Goal: Communication & Community: Ask a question

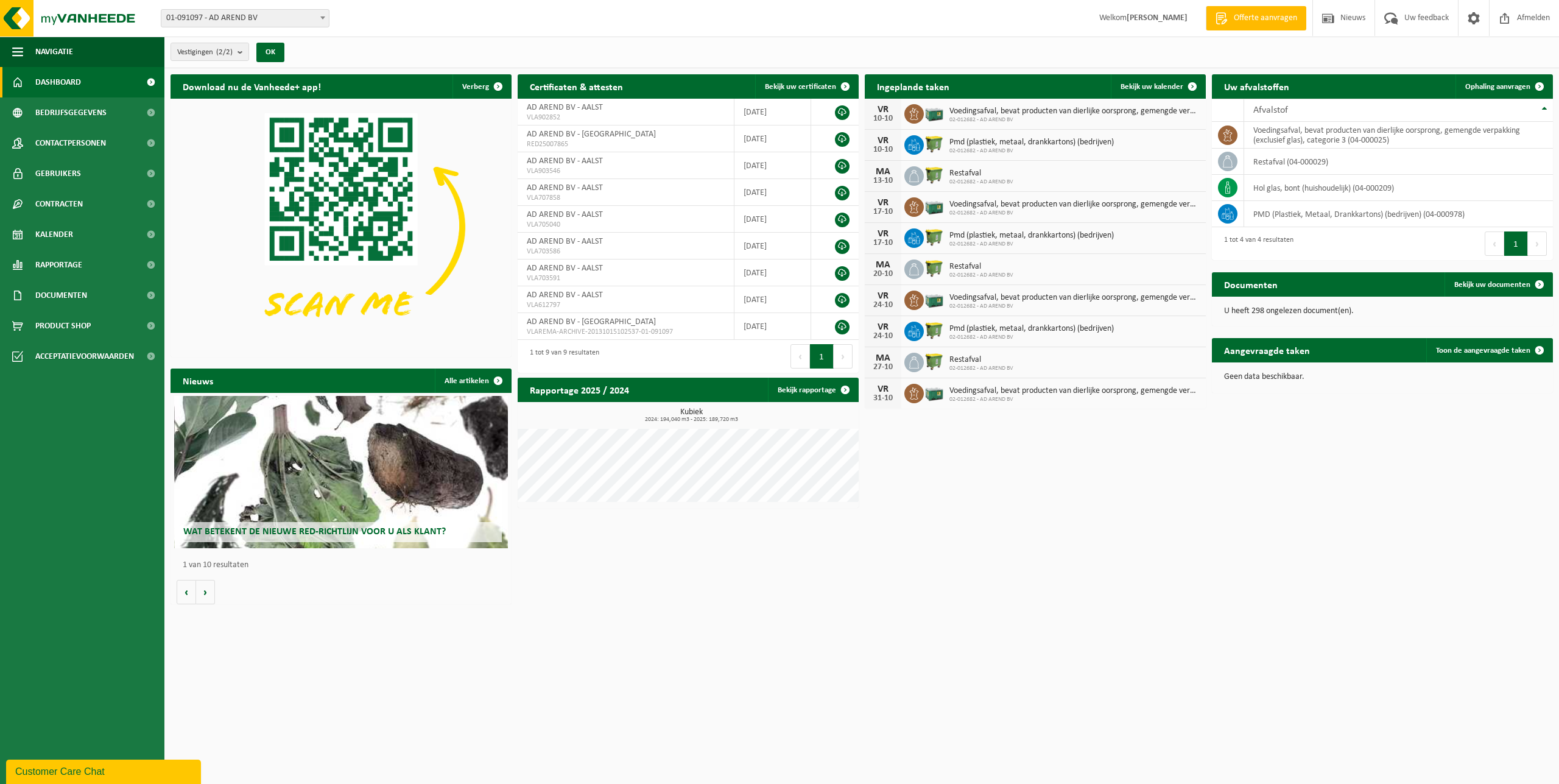
click at [251, 20] on span "01-091097 - AD AREND BV" at bounding box center [245, 18] width 167 height 17
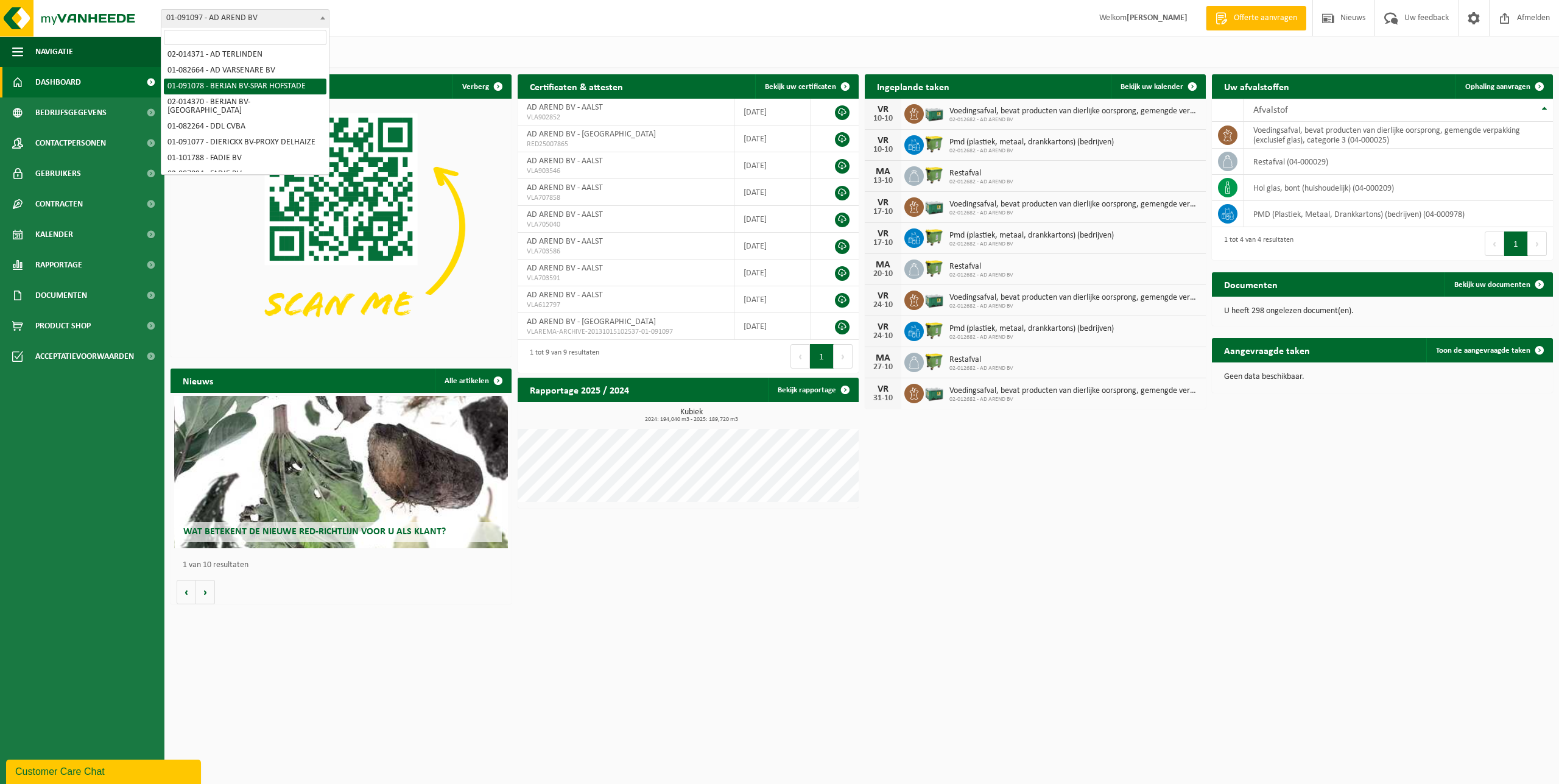
scroll to position [124, 0]
select select "748"
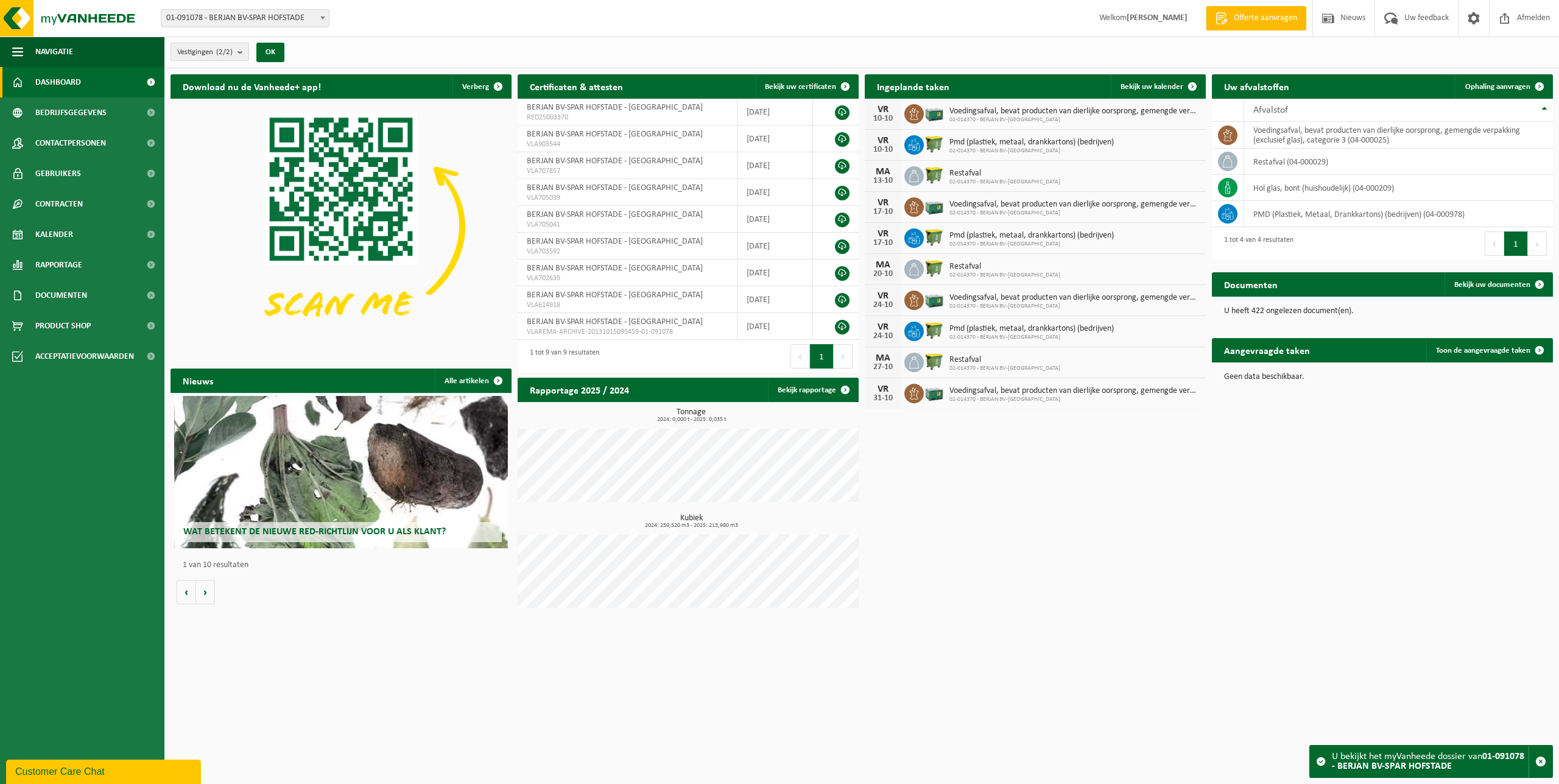
click at [99, 773] on div "Customer Care Chat" at bounding box center [103, 771] width 177 height 14
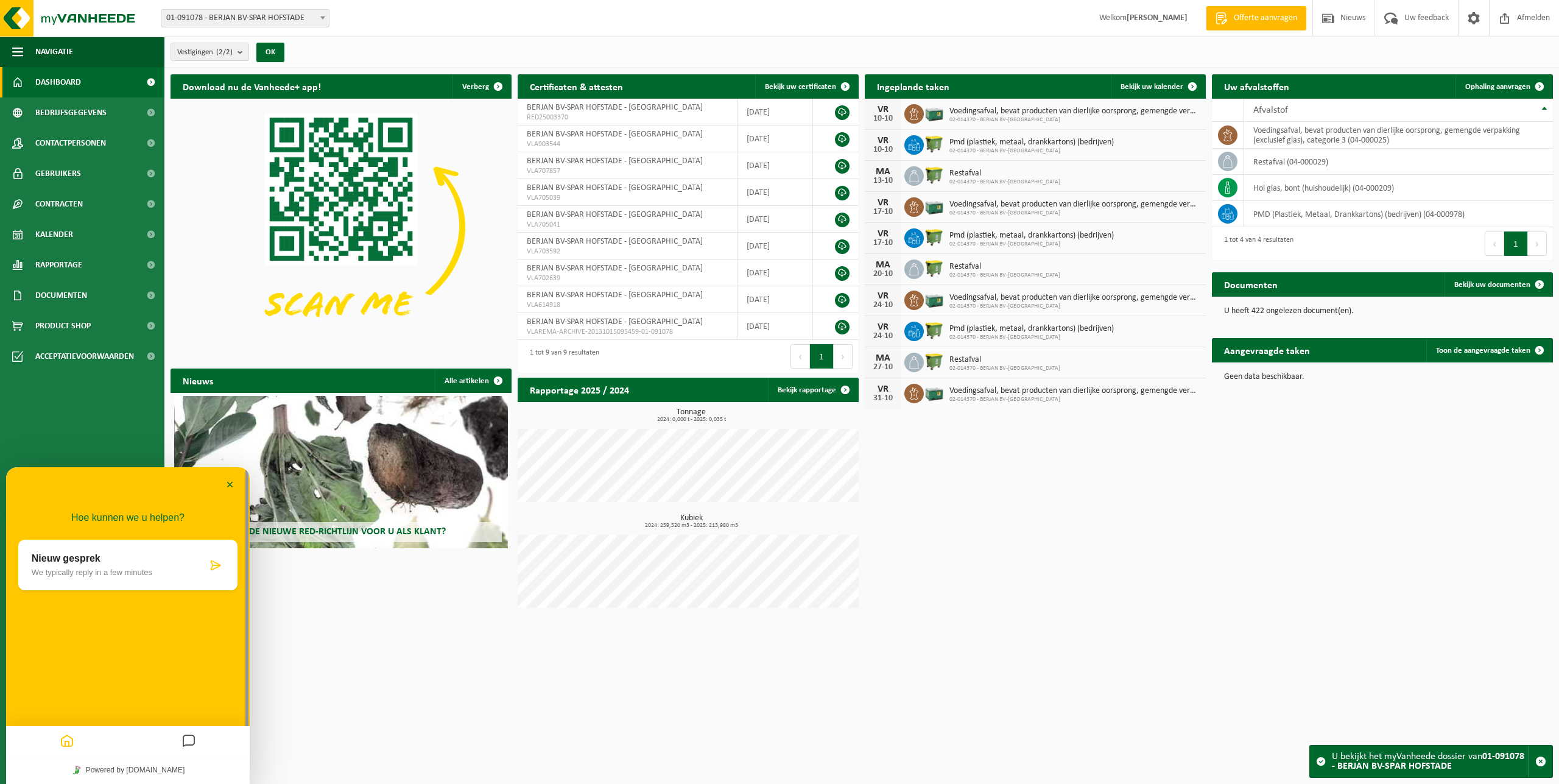
click at [95, 558] on p "Nieuw gesprek" at bounding box center [119, 558] width 175 height 11
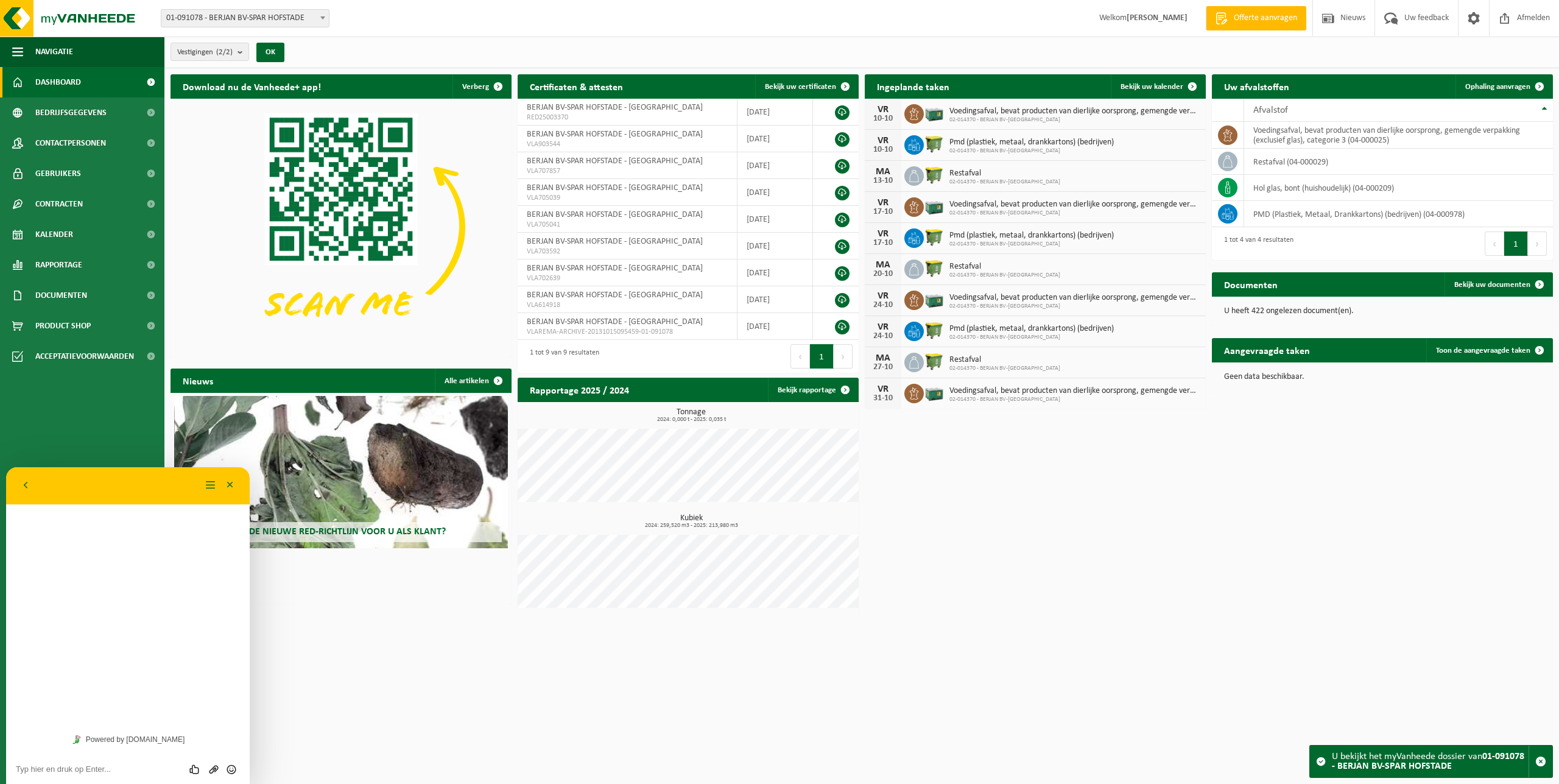
click at [50, 771] on textarea at bounding box center [128, 769] width 224 height 10
type textarea "Goedemiddag"
type textarea "W"
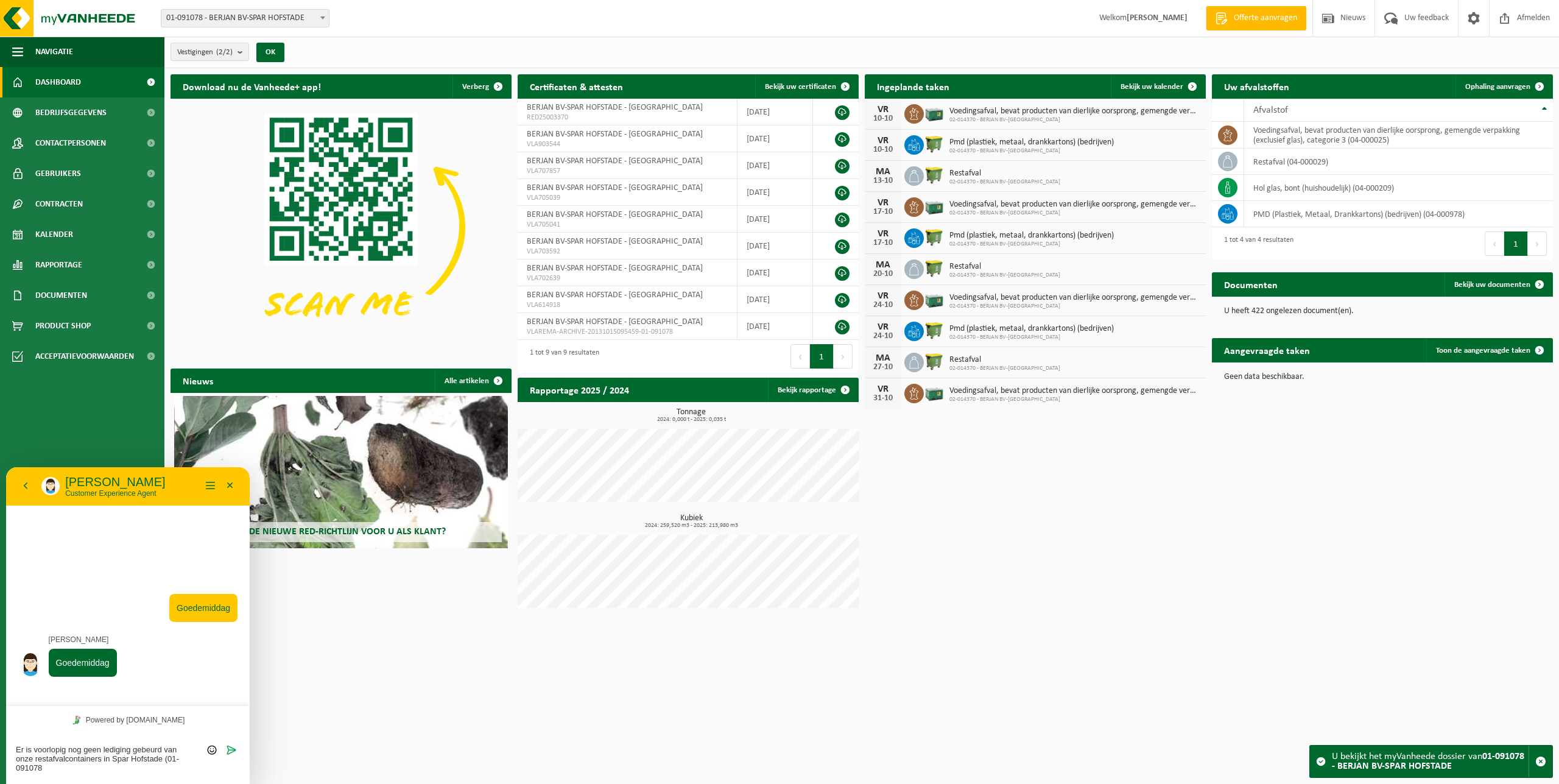
type textarea "Er is voorlopig nog geen lediging gebeurd van onze restafvalcontainers in Spar …"
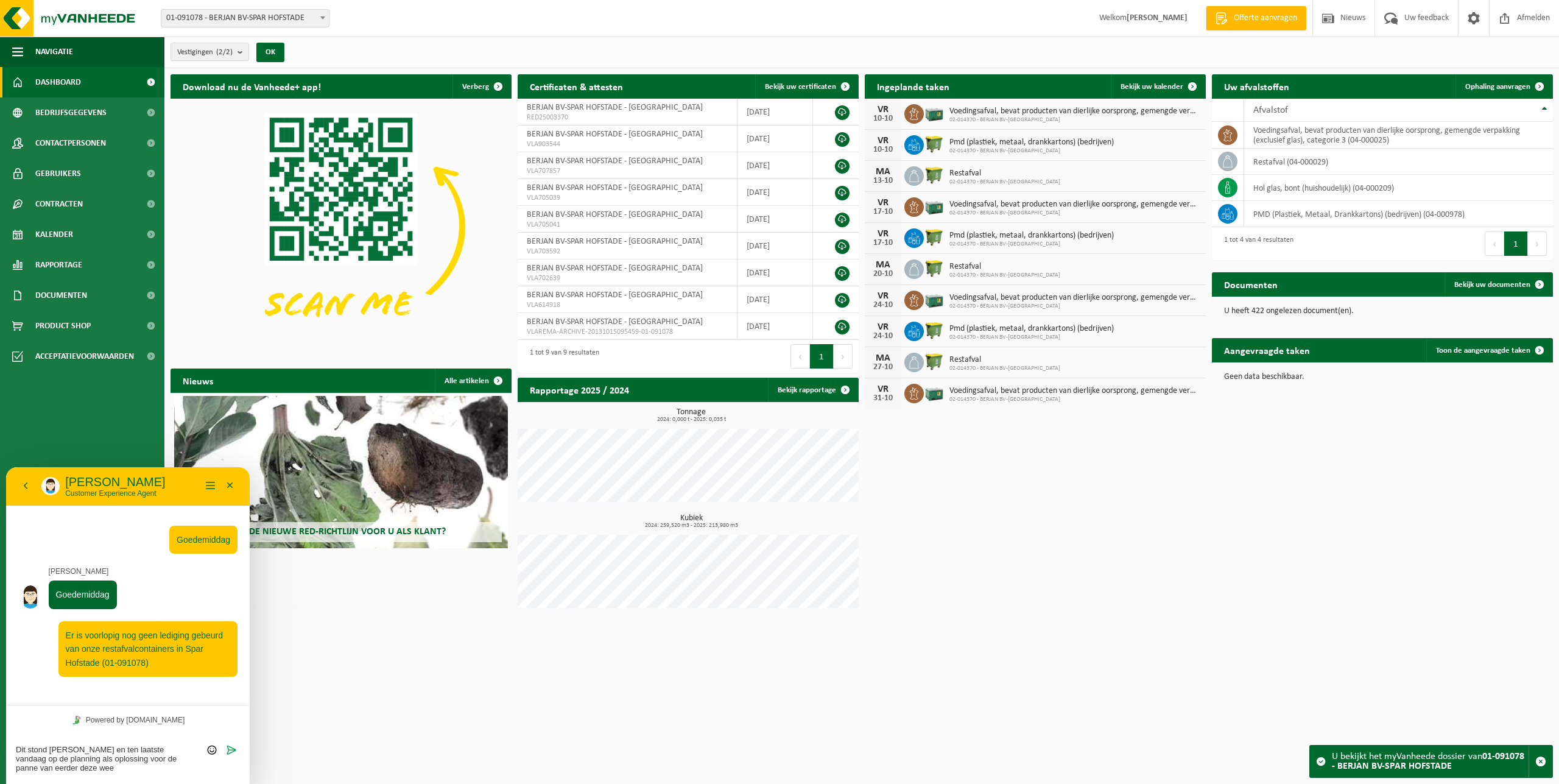
type textarea "Dit stond [PERSON_NAME] en ten laatste vandaag op de planning als oplossing voo…"
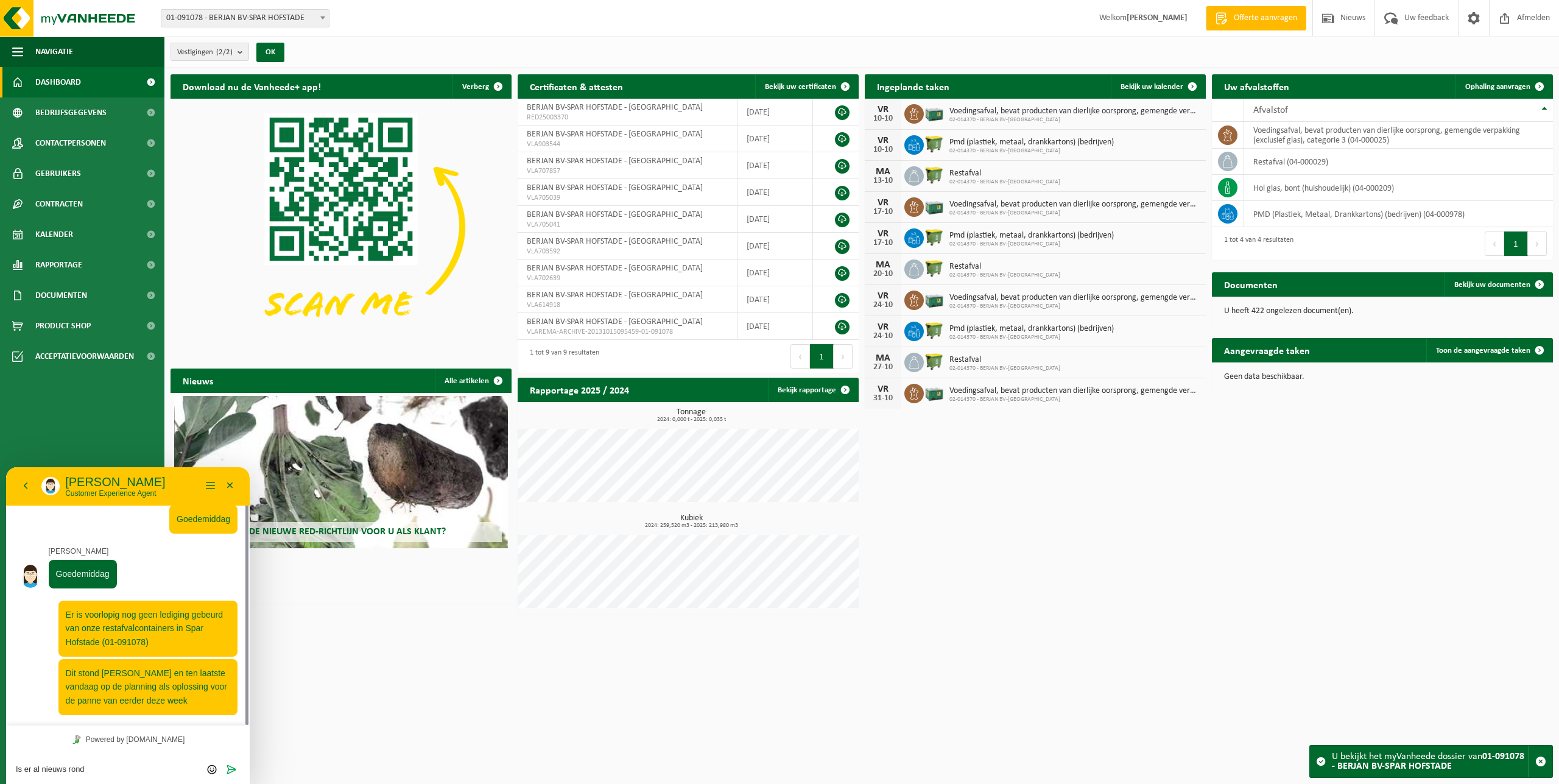
scroll to position [45, 0]
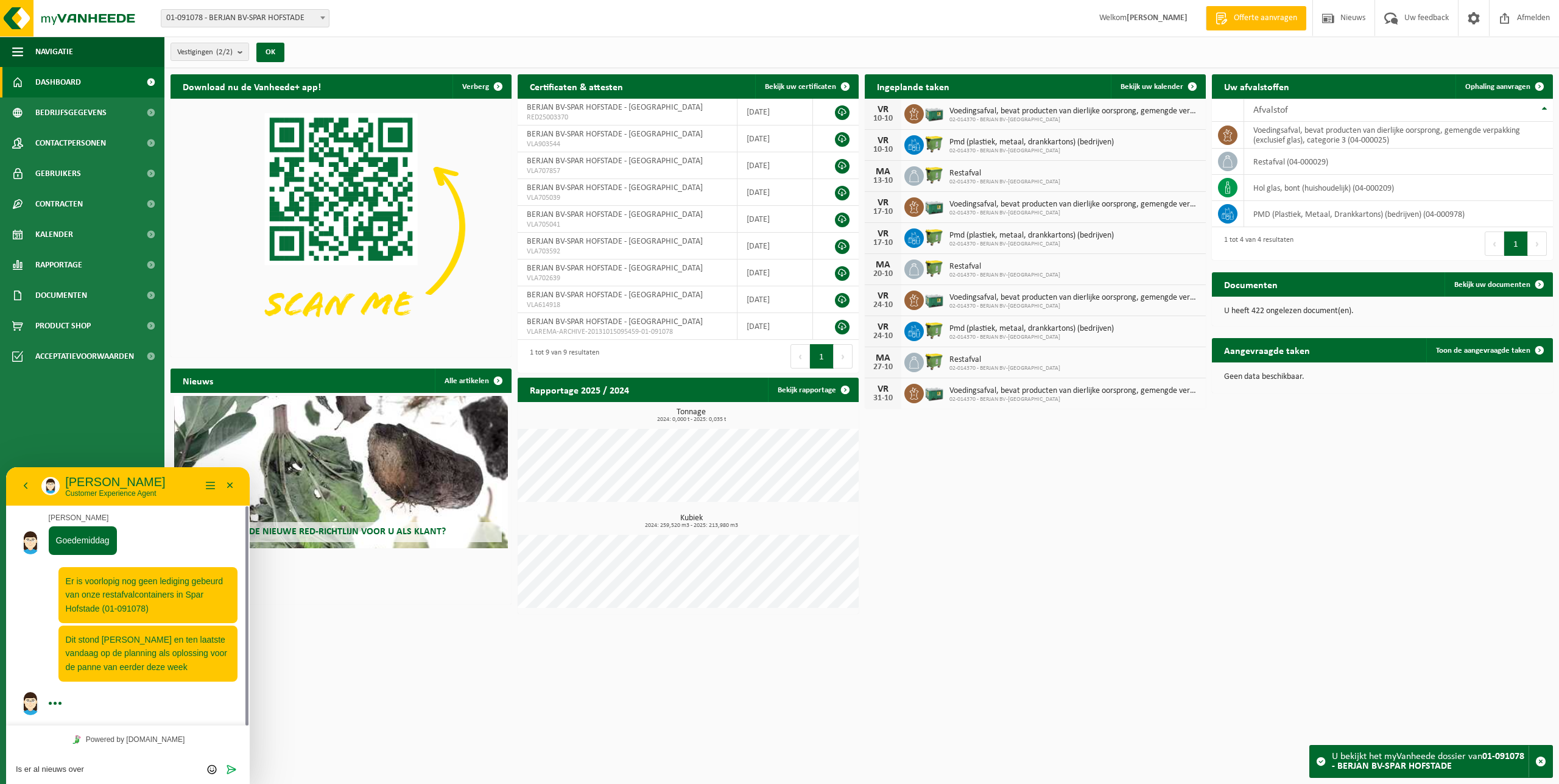
type textarea "Is er al nieuws over?"
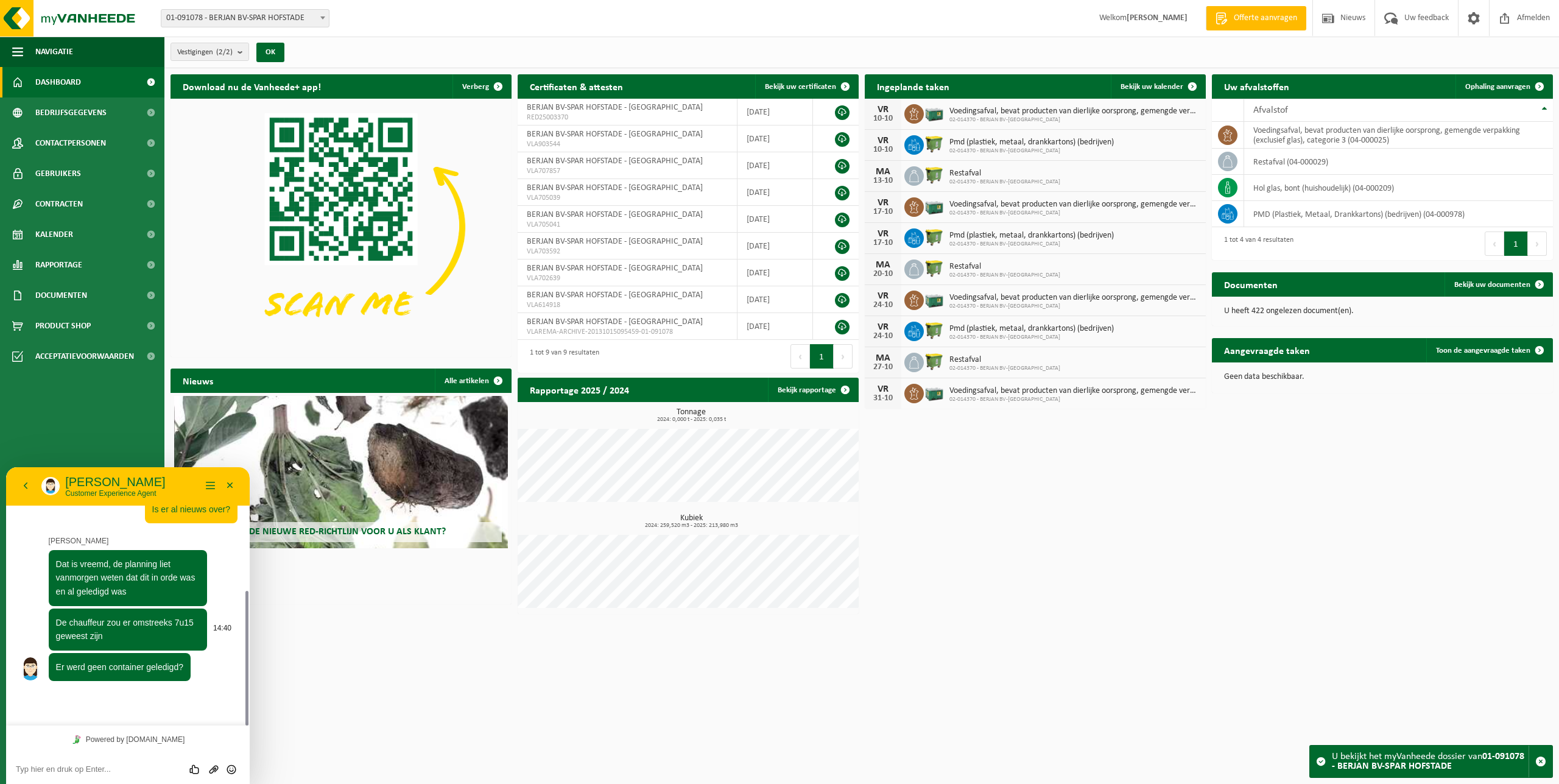
scroll to position [200, 0]
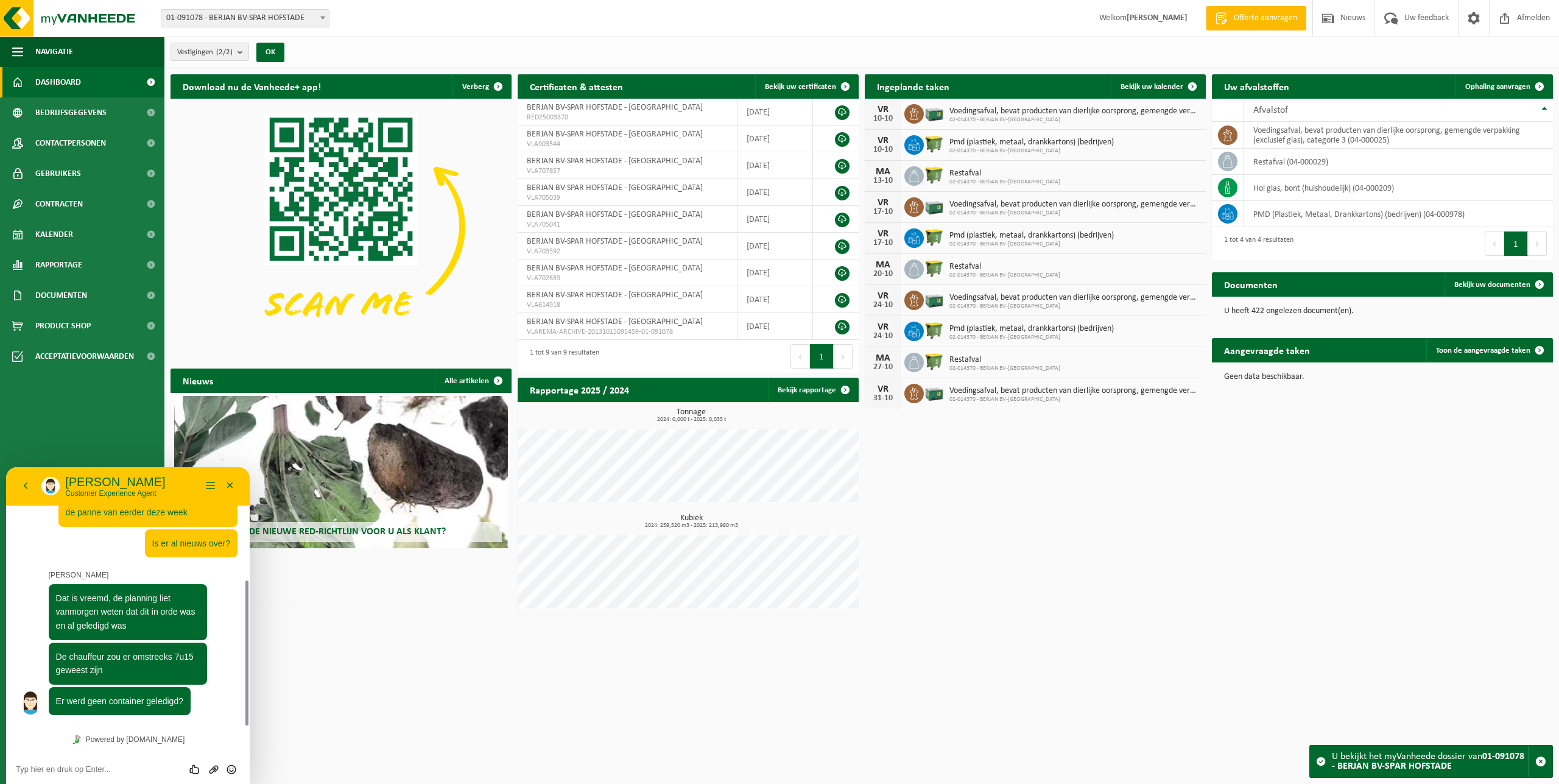
click at [82, 763] on div "Beoordeel deze chat Upload bestand Emoji invoeren" at bounding box center [128, 768] width 224 height 11
click at [81, 767] on textarea at bounding box center [128, 769] width 224 height 10
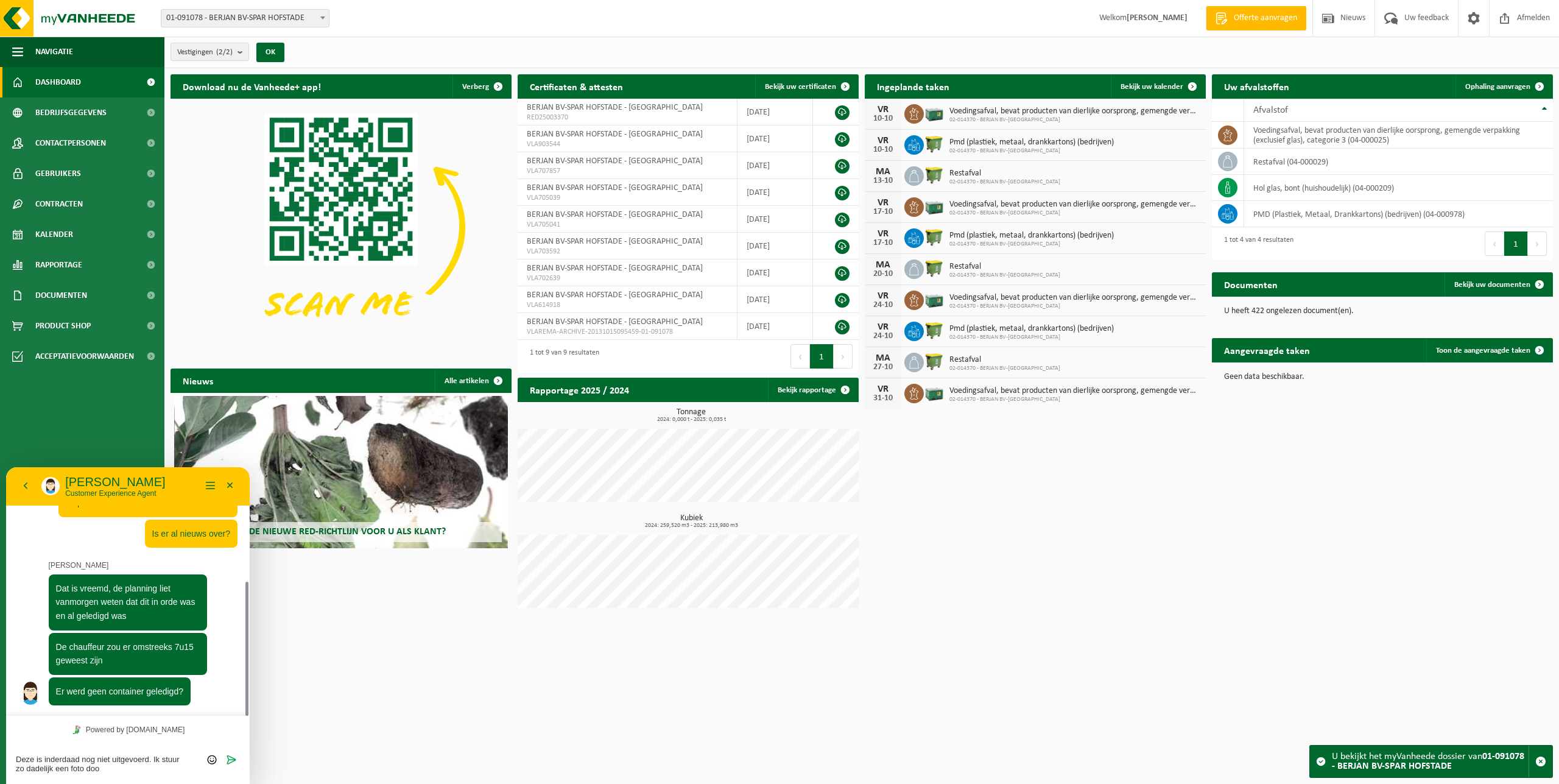
type textarea "Deze is inderdaad nog niet uitgevoerd. Ik stuur zo dadelijk een foto door"
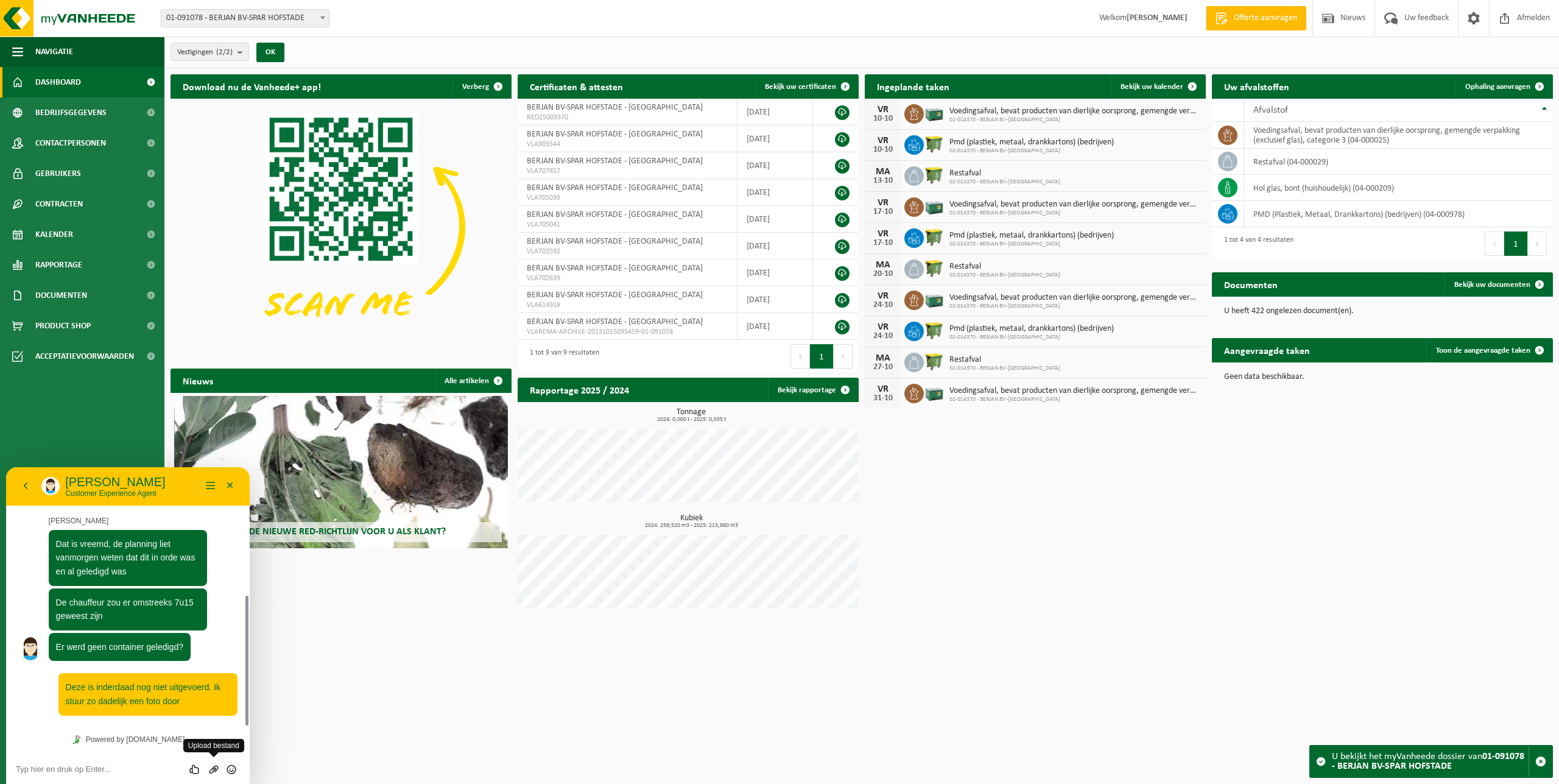
click at [216, 770] on icon "Group of buttons" at bounding box center [214, 769] width 11 height 11
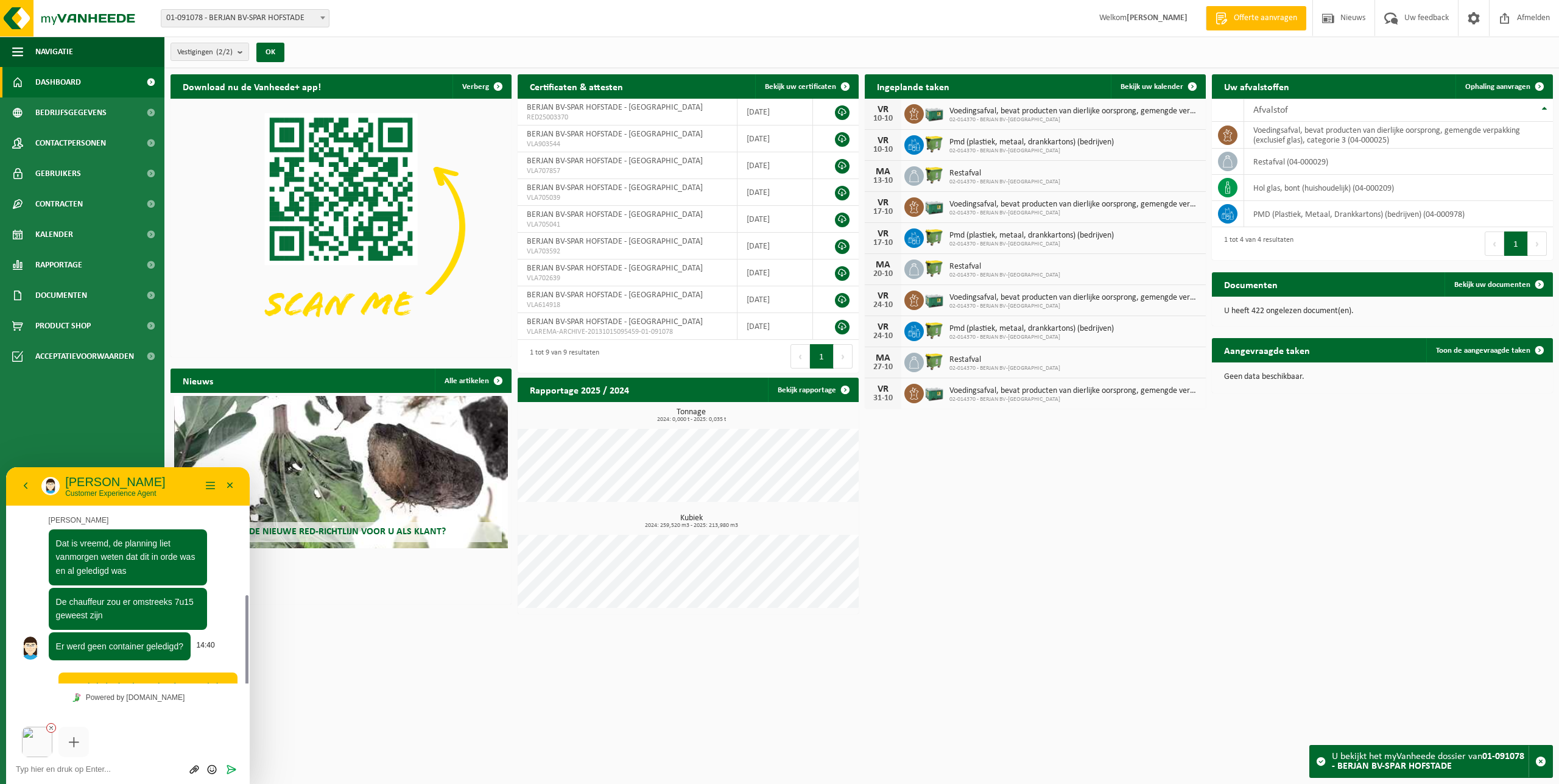
scroll to position [296, 0]
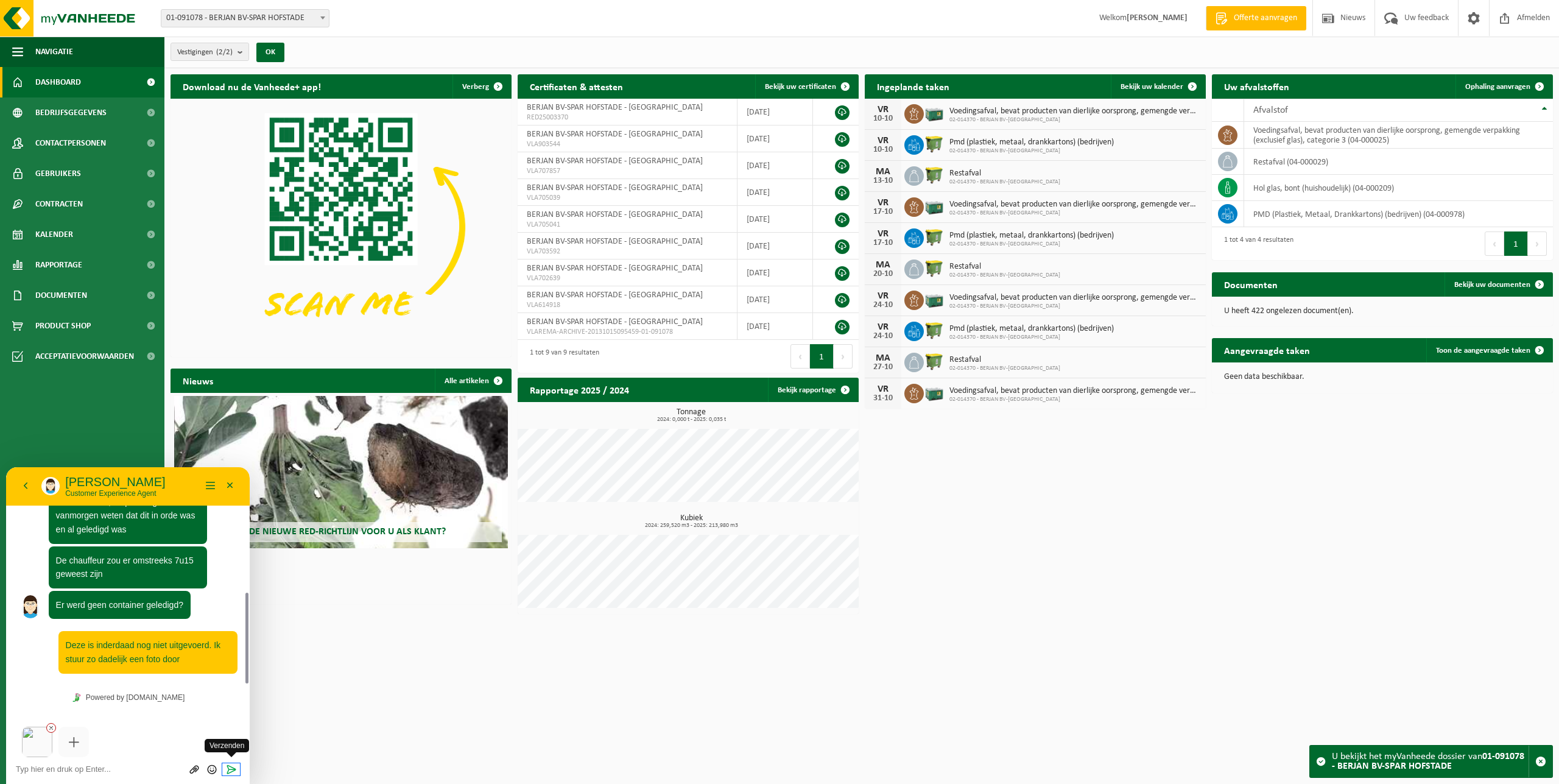
click at [228, 771] on icon "Verzenden" at bounding box center [231, 769] width 11 height 11
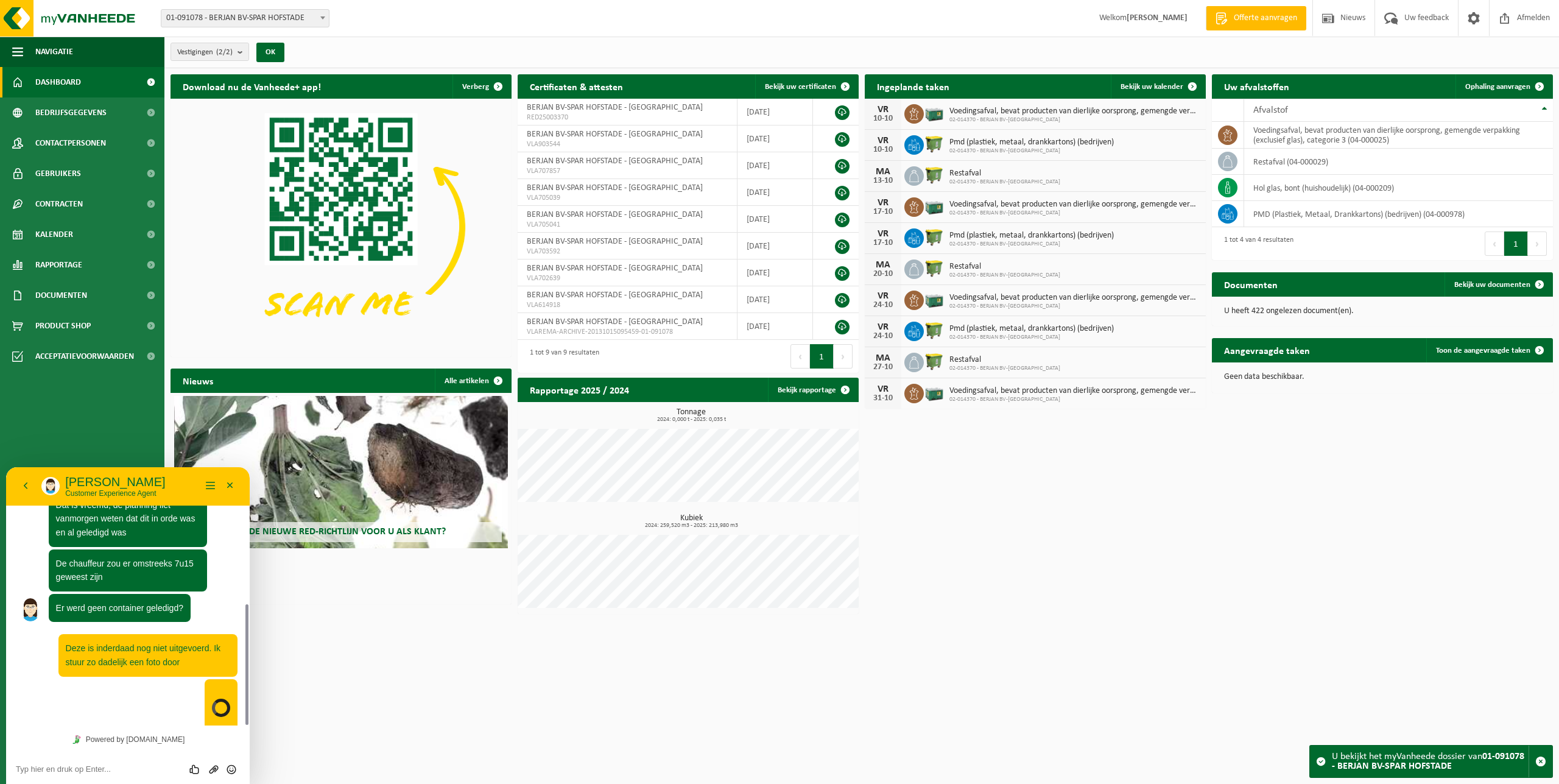
scroll to position [462, 0]
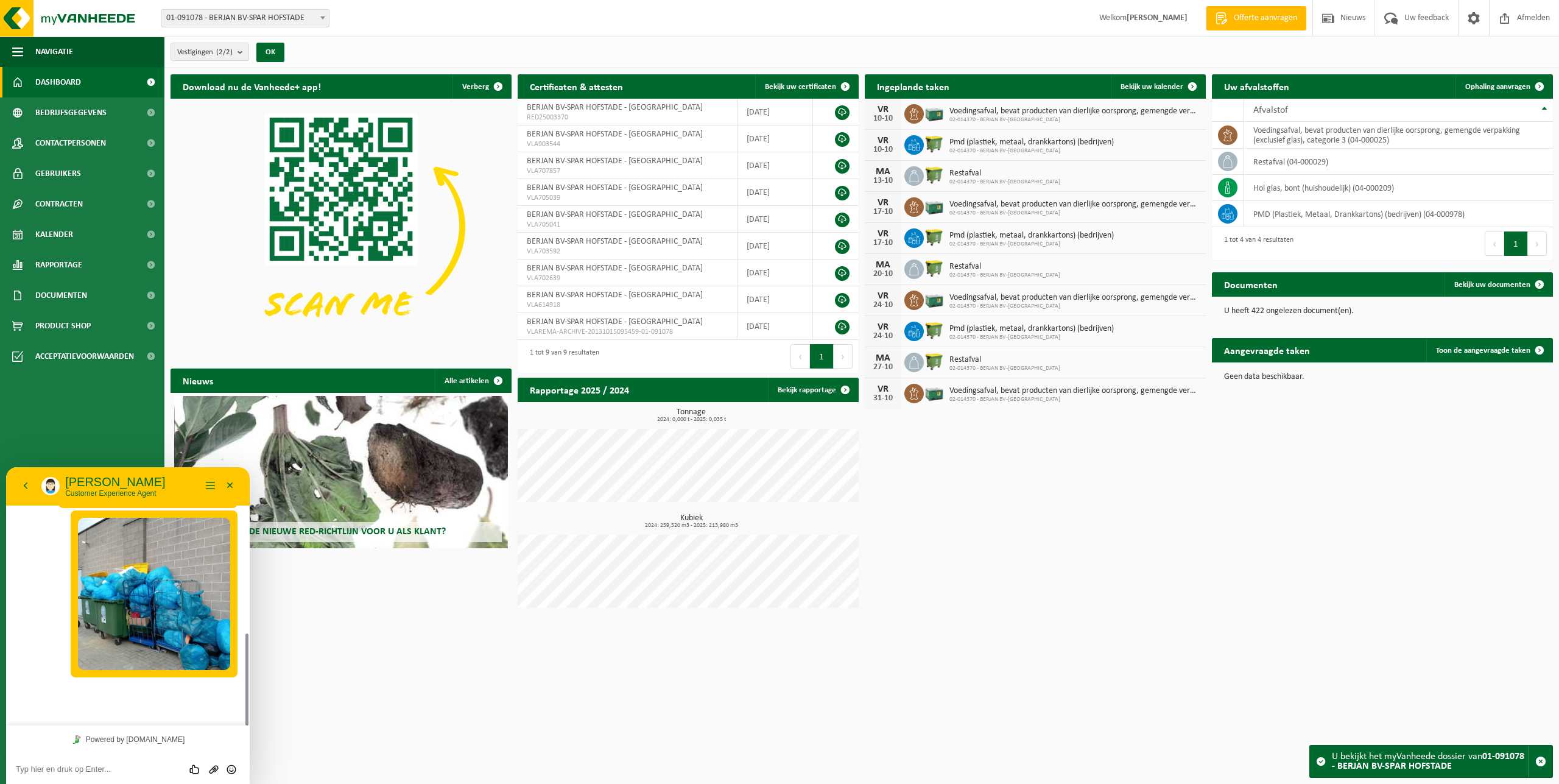
click at [100, 771] on textarea at bounding box center [128, 769] width 224 height 10
click at [97, 603] on img at bounding box center [154, 594] width 152 height 152
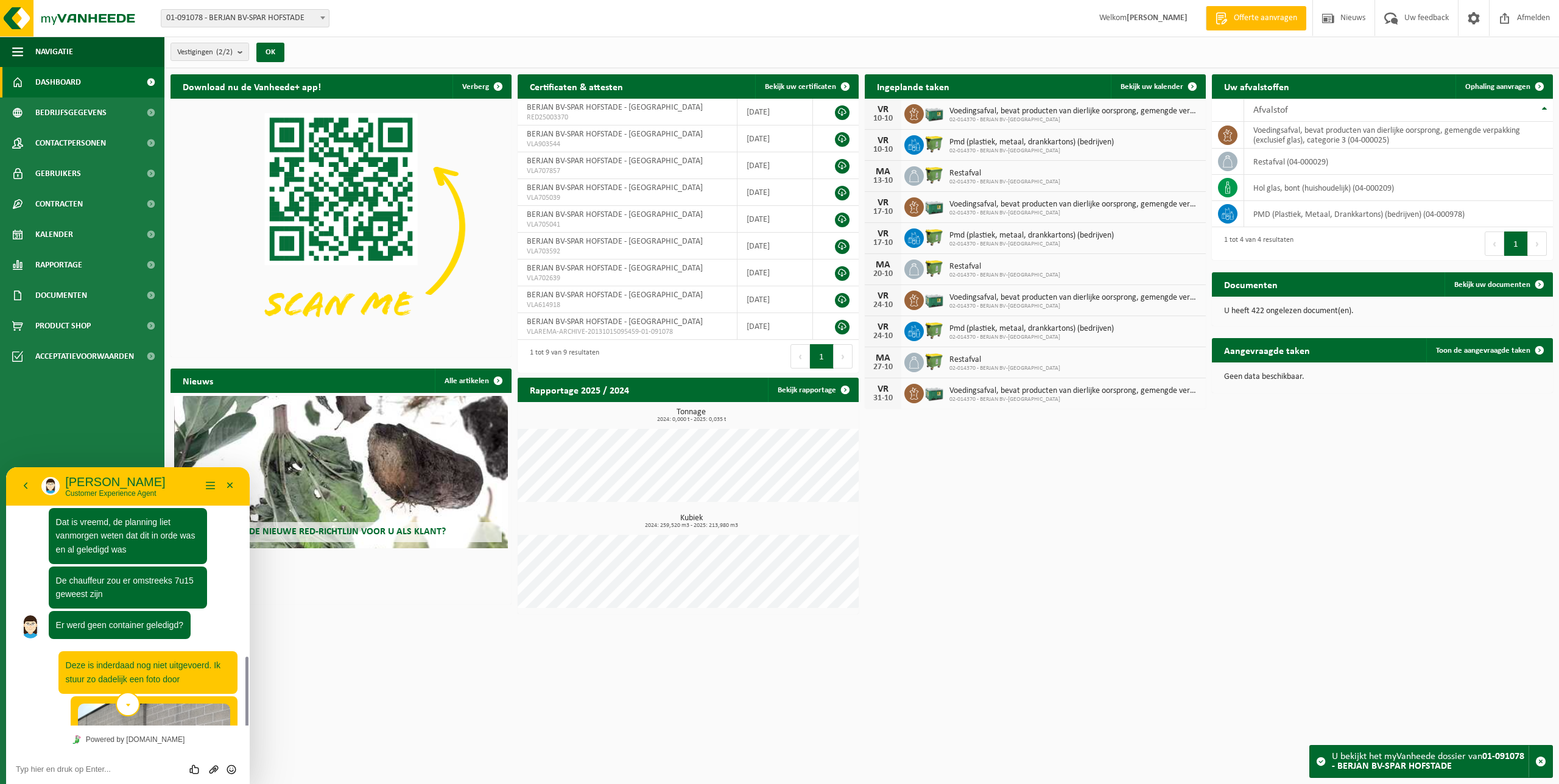
scroll to position [423, 0]
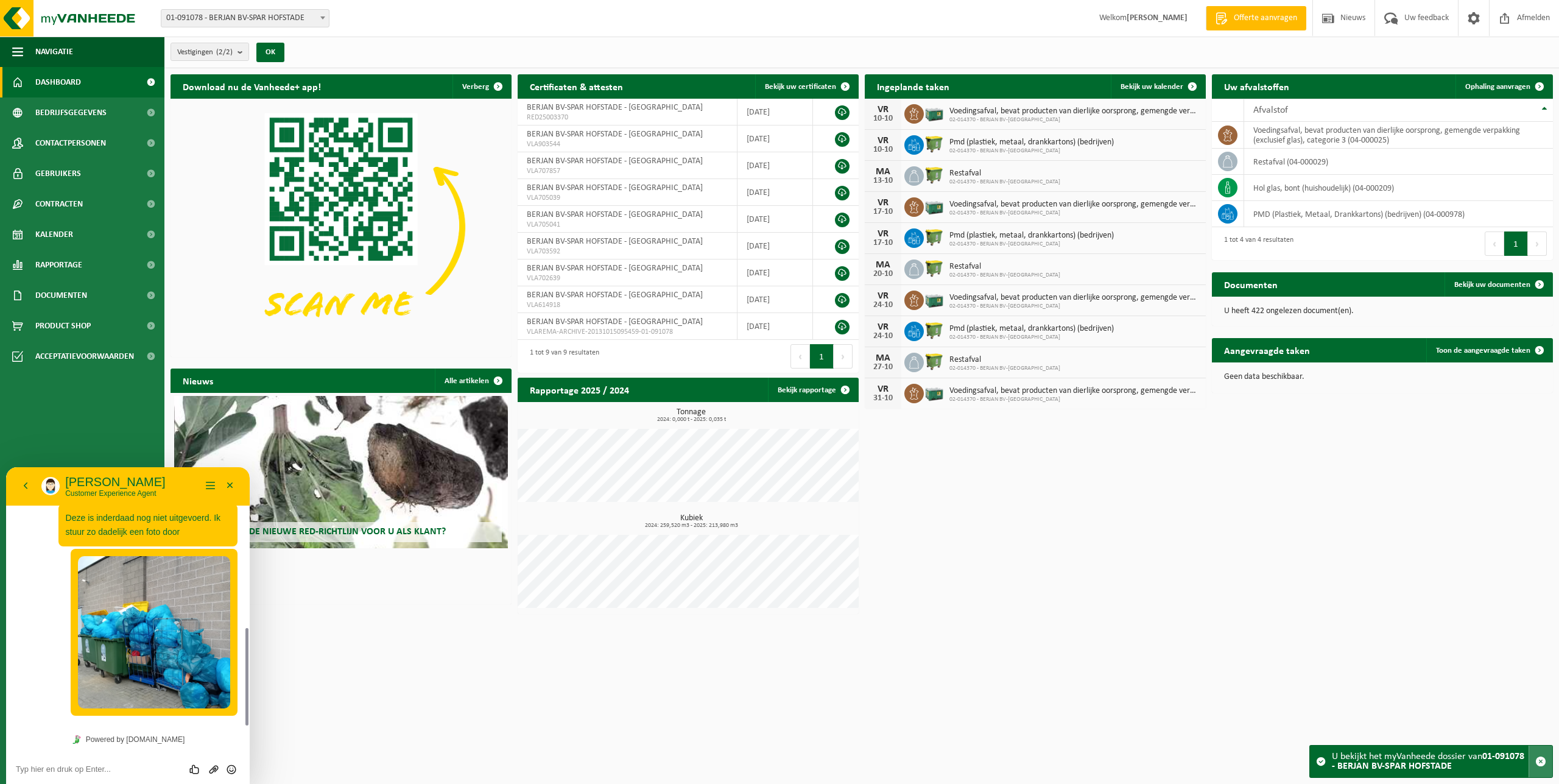
click at [1539, 762] on span "button" at bounding box center [1541, 761] width 11 height 11
click at [1125, 641] on html "Vestiging: 01-091097 - AD AREND BV 02-012682 - AD AREND BV 02-012706 - AD VARSE…" at bounding box center [780, 392] width 1559 height 784
click at [167, 643] on img at bounding box center [154, 632] width 152 height 152
click at [83, 770] on textarea at bounding box center [128, 769] width 224 height 10
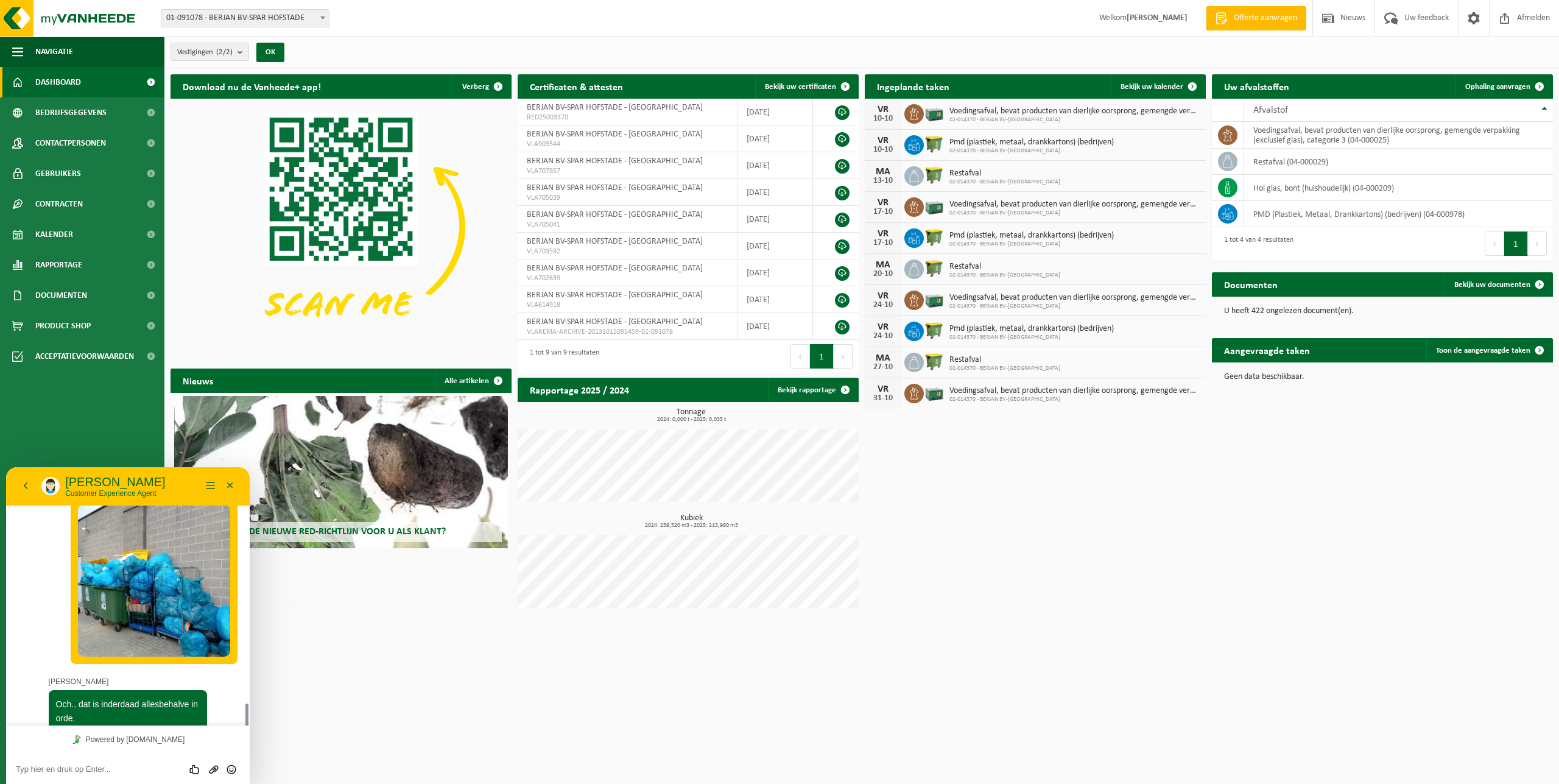
scroll to position [536, 0]
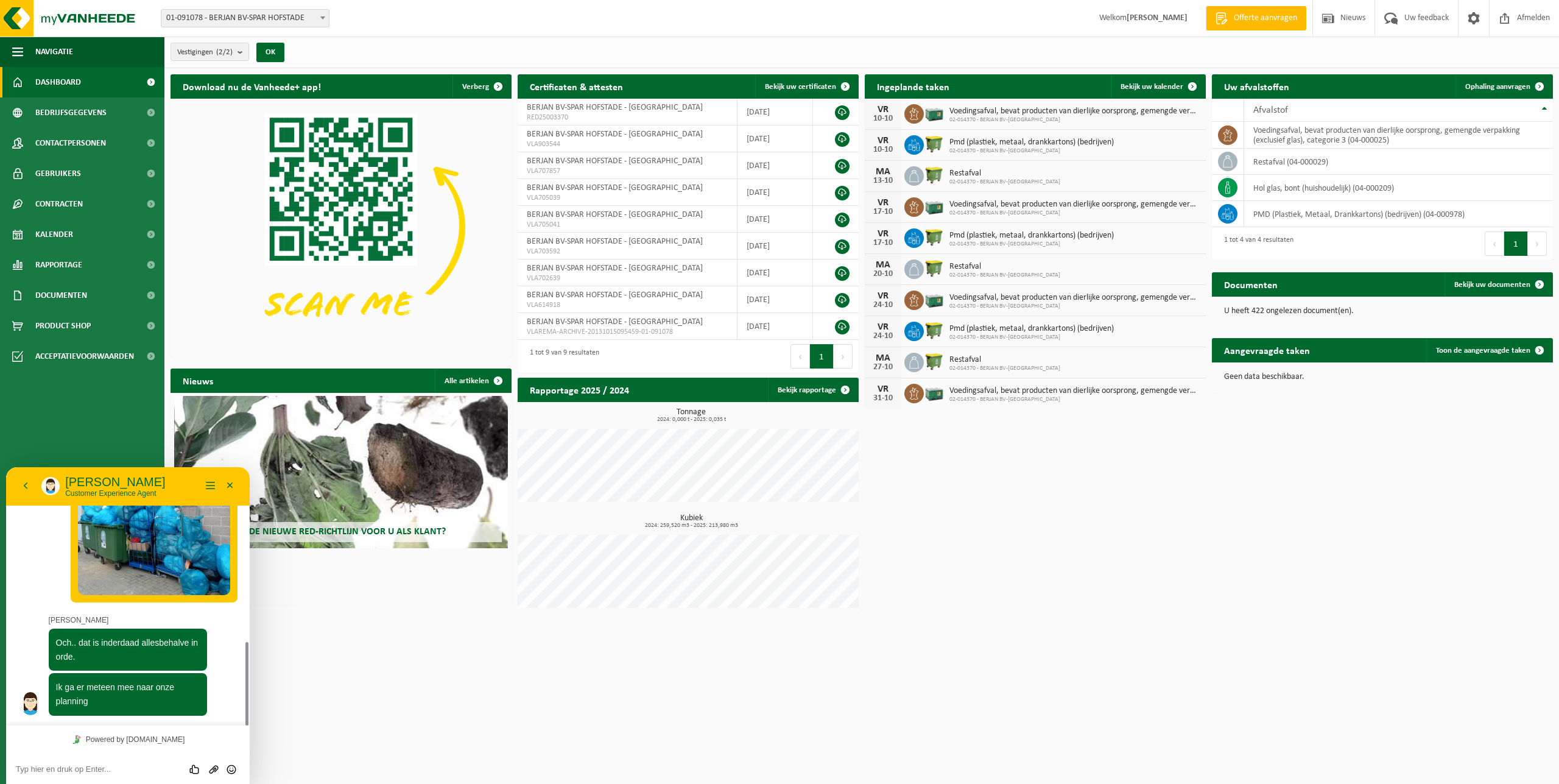
click at [70, 768] on textarea at bounding box center [128, 769] width 224 height 10
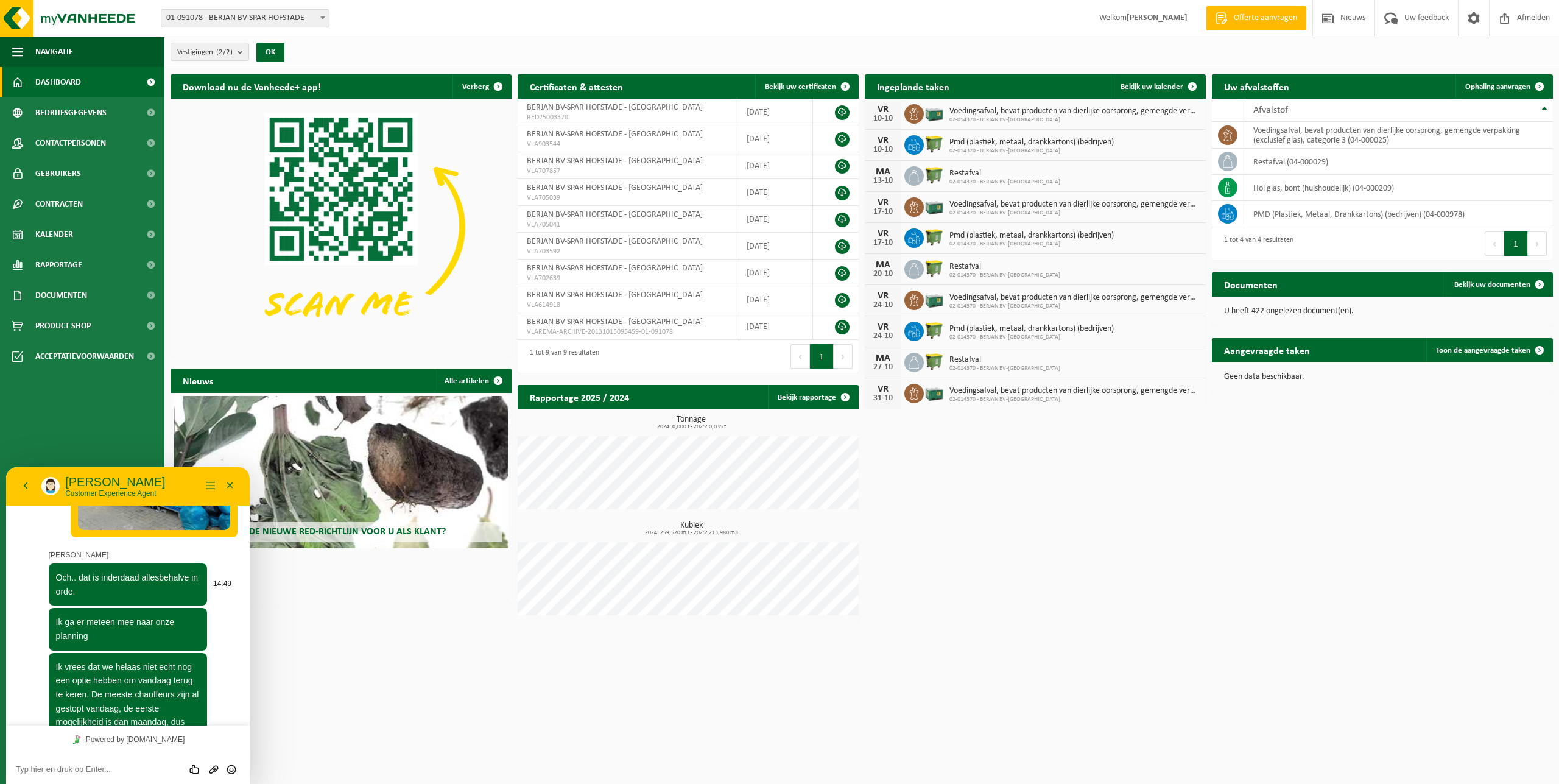
scroll to position [691, 0]
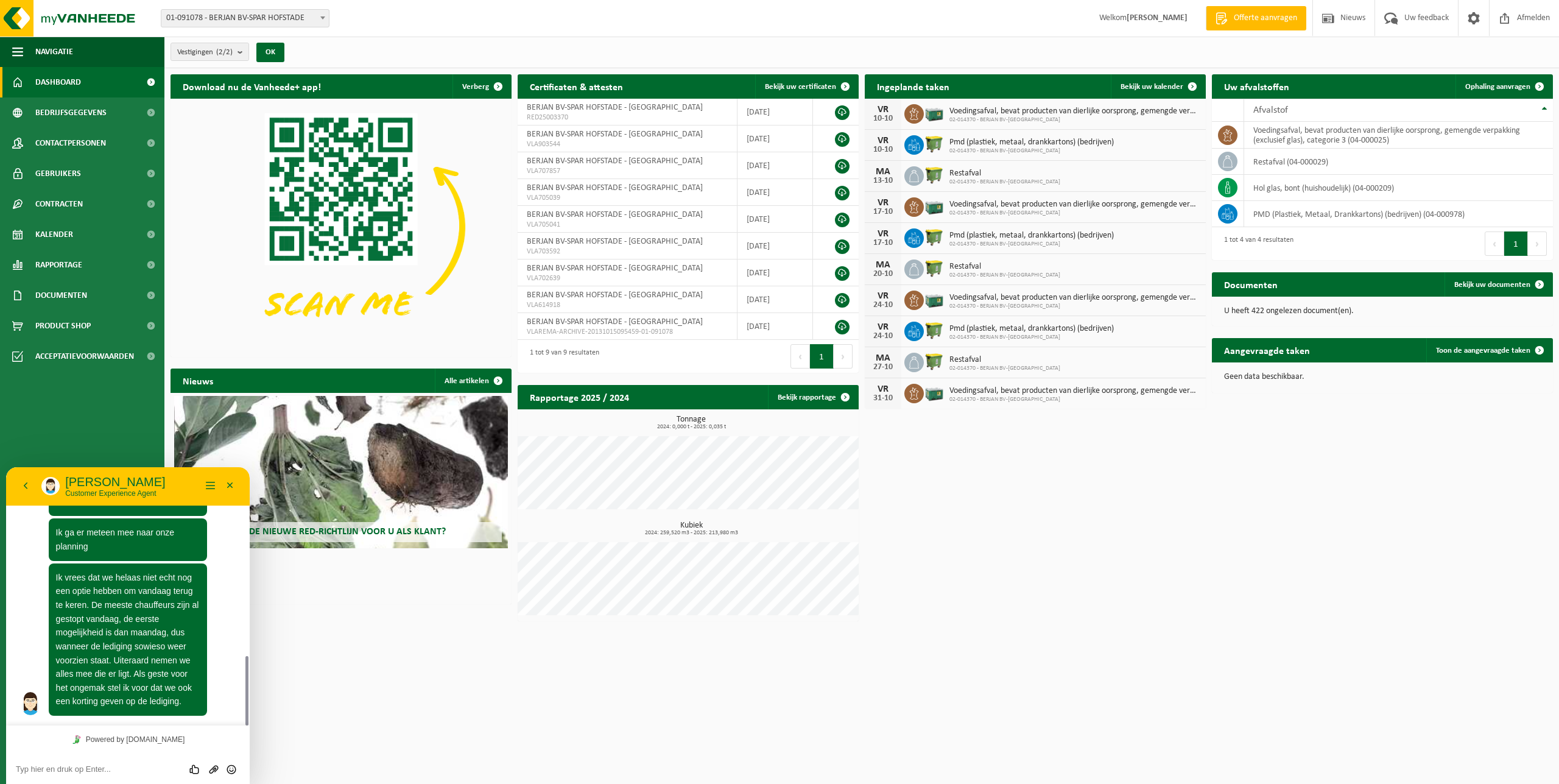
click at [23, 770] on textarea at bounding box center [128, 769] width 224 height 10
type textarea "D"
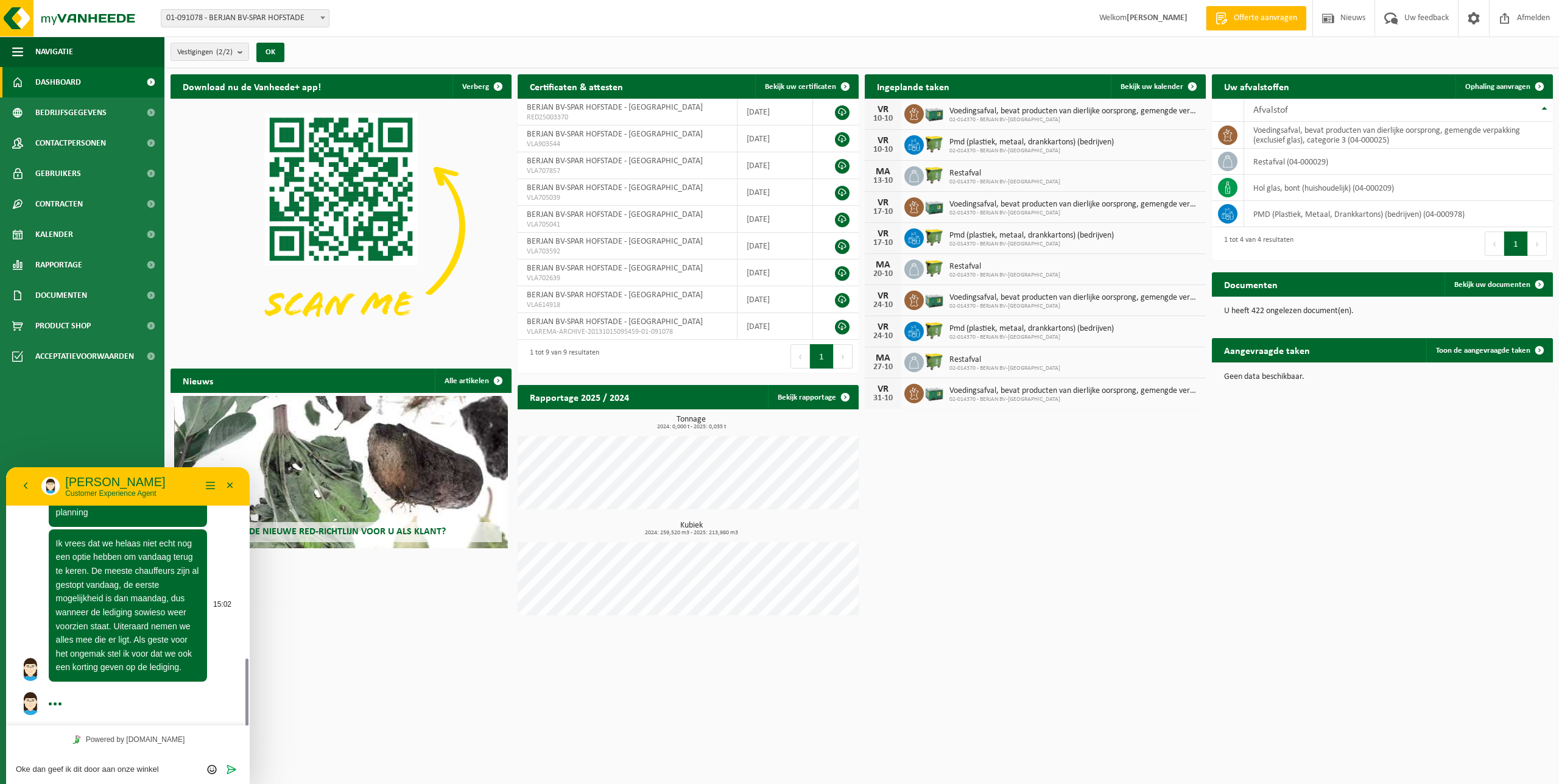
type textarea "Oke dan geef ik dit door aan onze winkel."
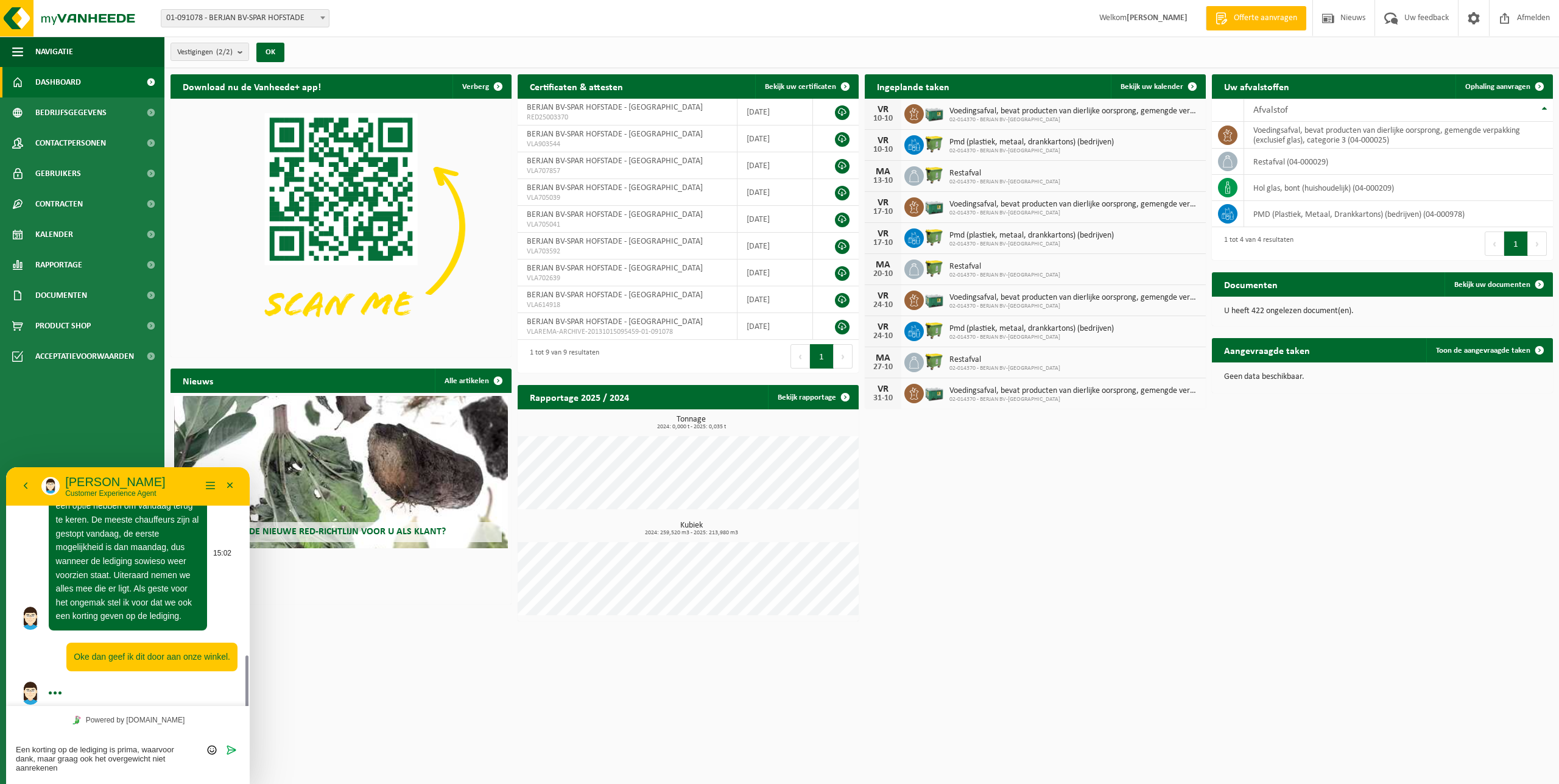
scroll to position [786, 0]
type textarea "Een korting op de lediging is prima, waarvoor dank, maar graag ook het overgewi…"
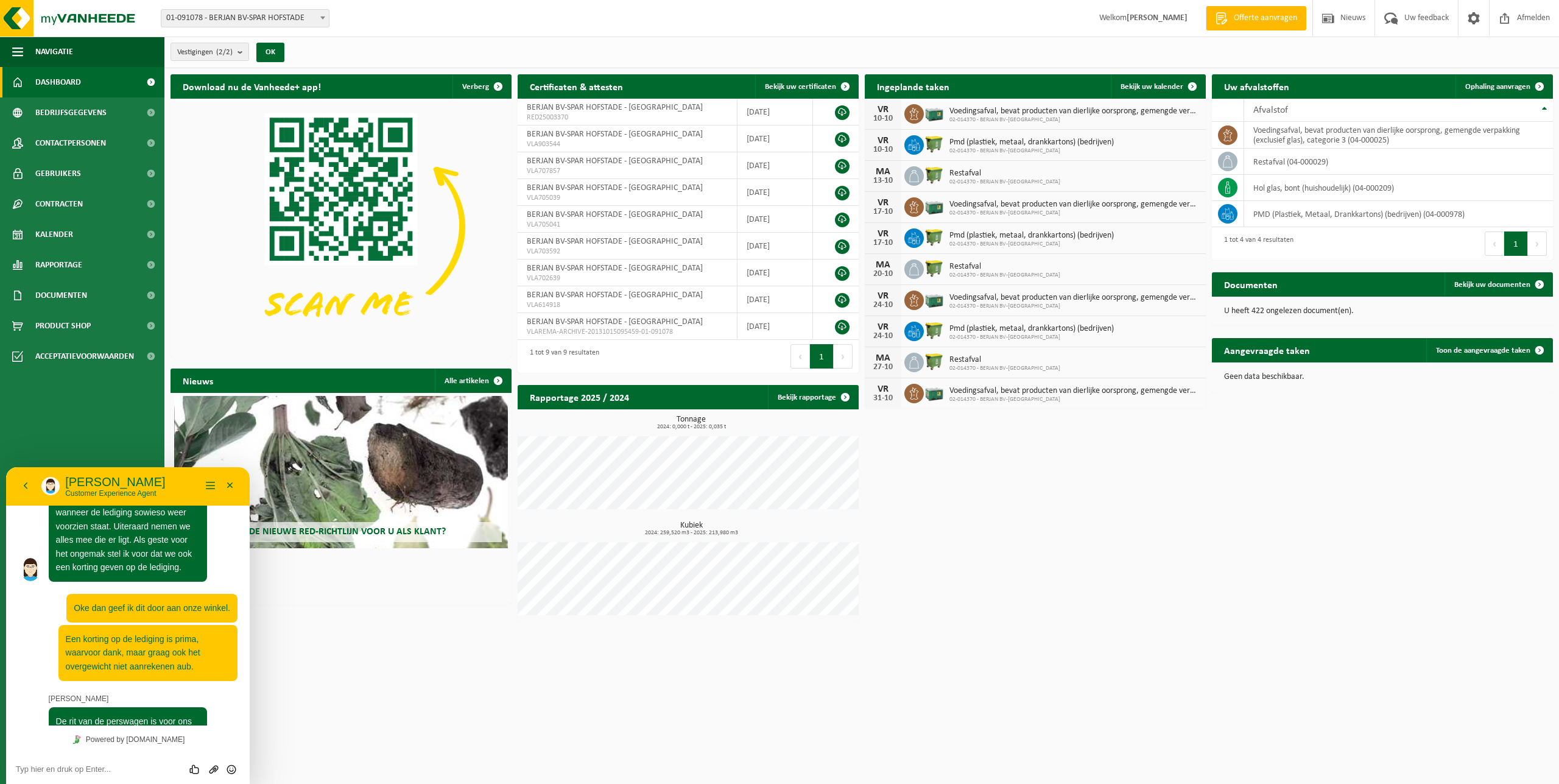
scroll to position [934, 0]
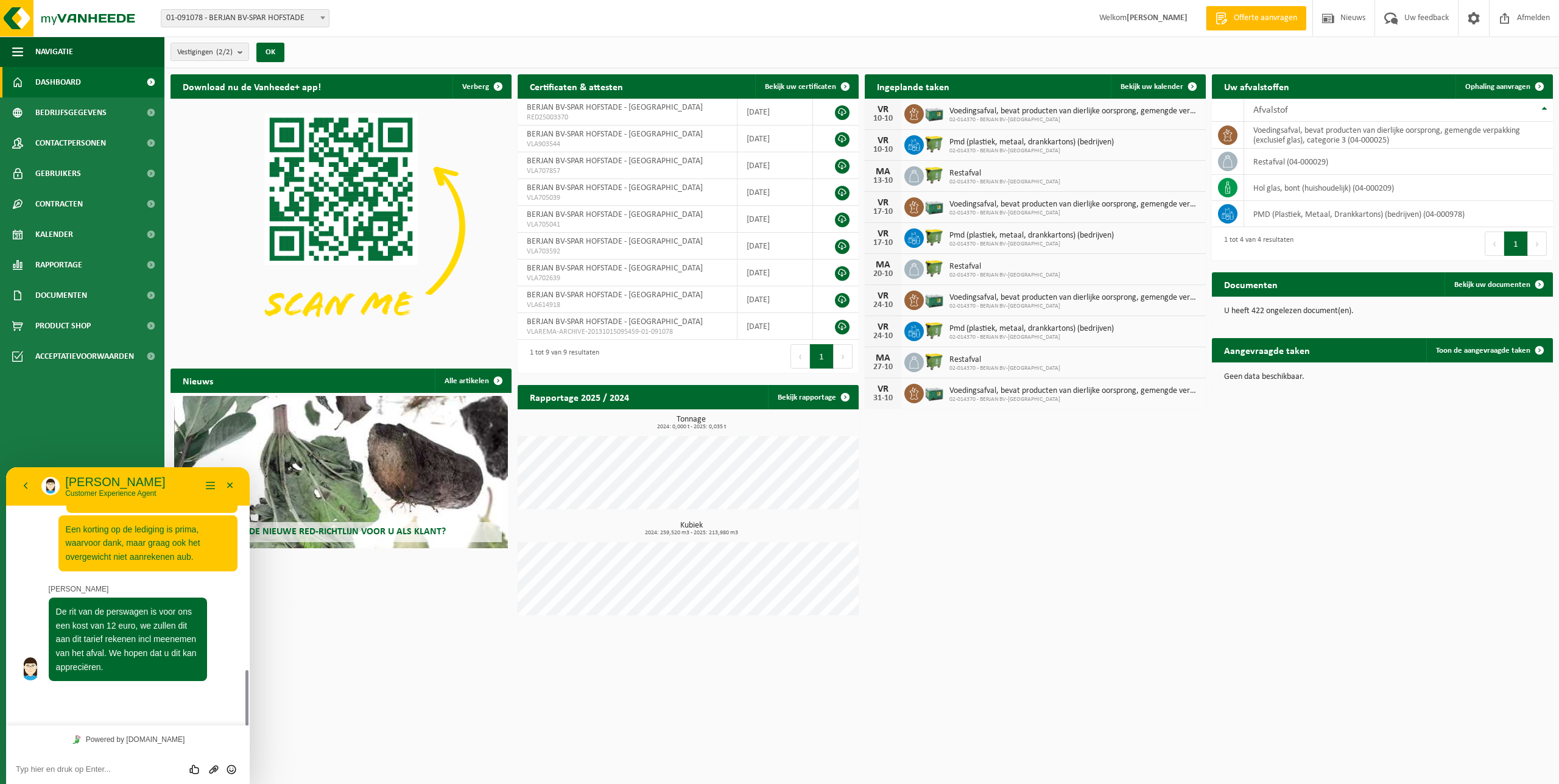
click at [105, 769] on textarea at bounding box center [128, 769] width 224 height 10
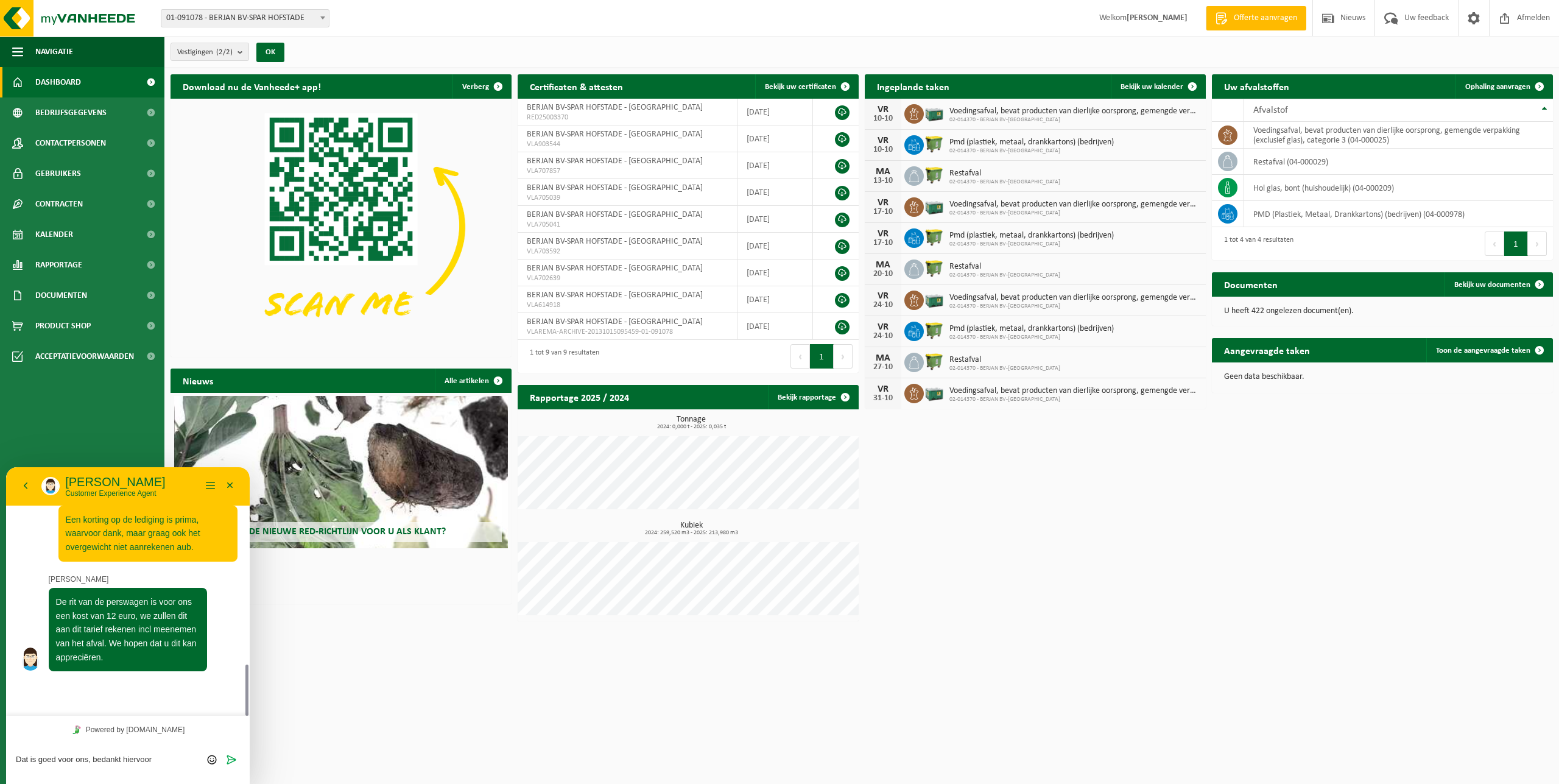
type textarea "Dat is goed voor ons, bedankt hiervoor."
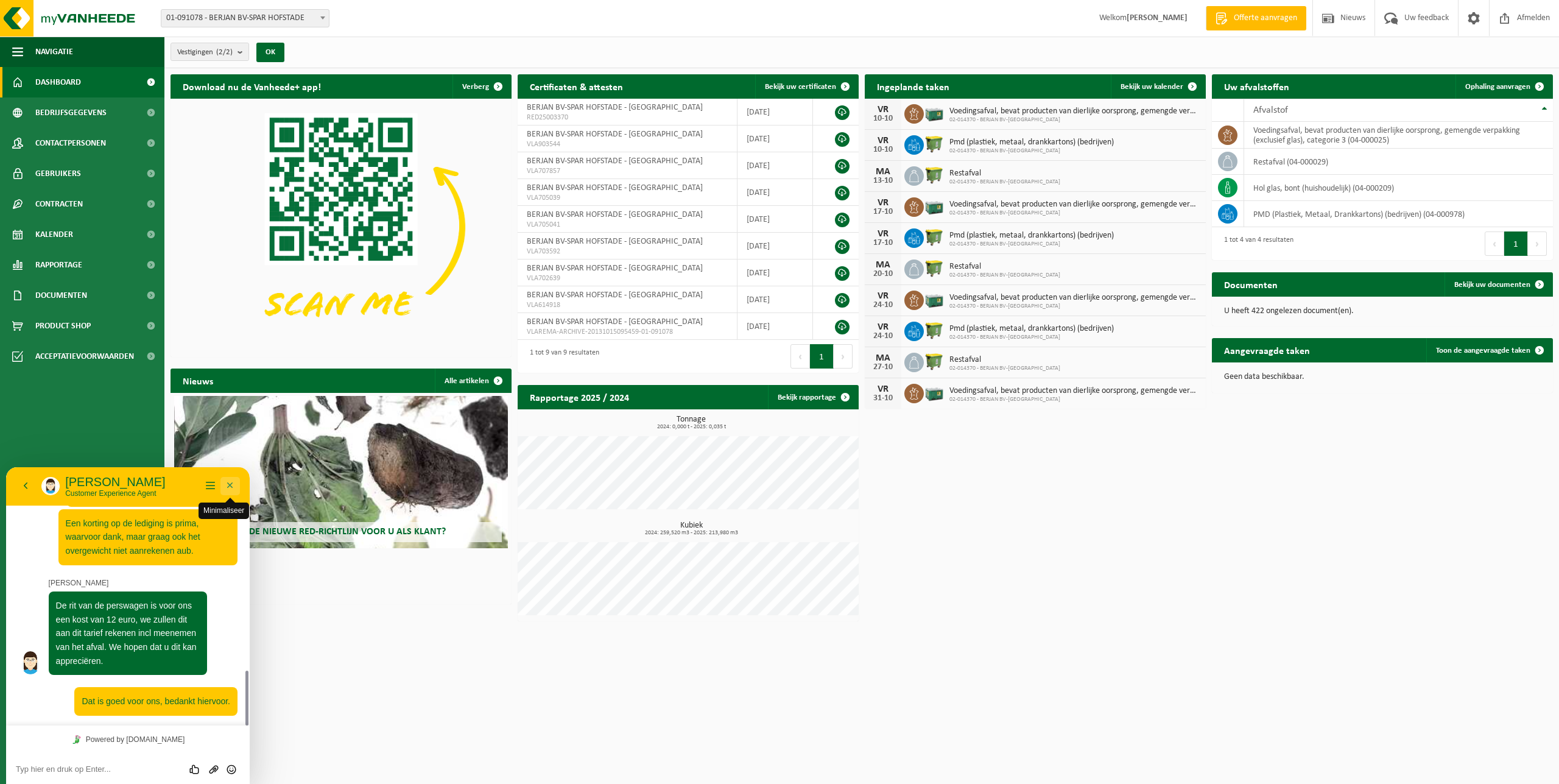
click at [233, 488] on button "Minimaliseer" at bounding box center [230, 485] width 20 height 18
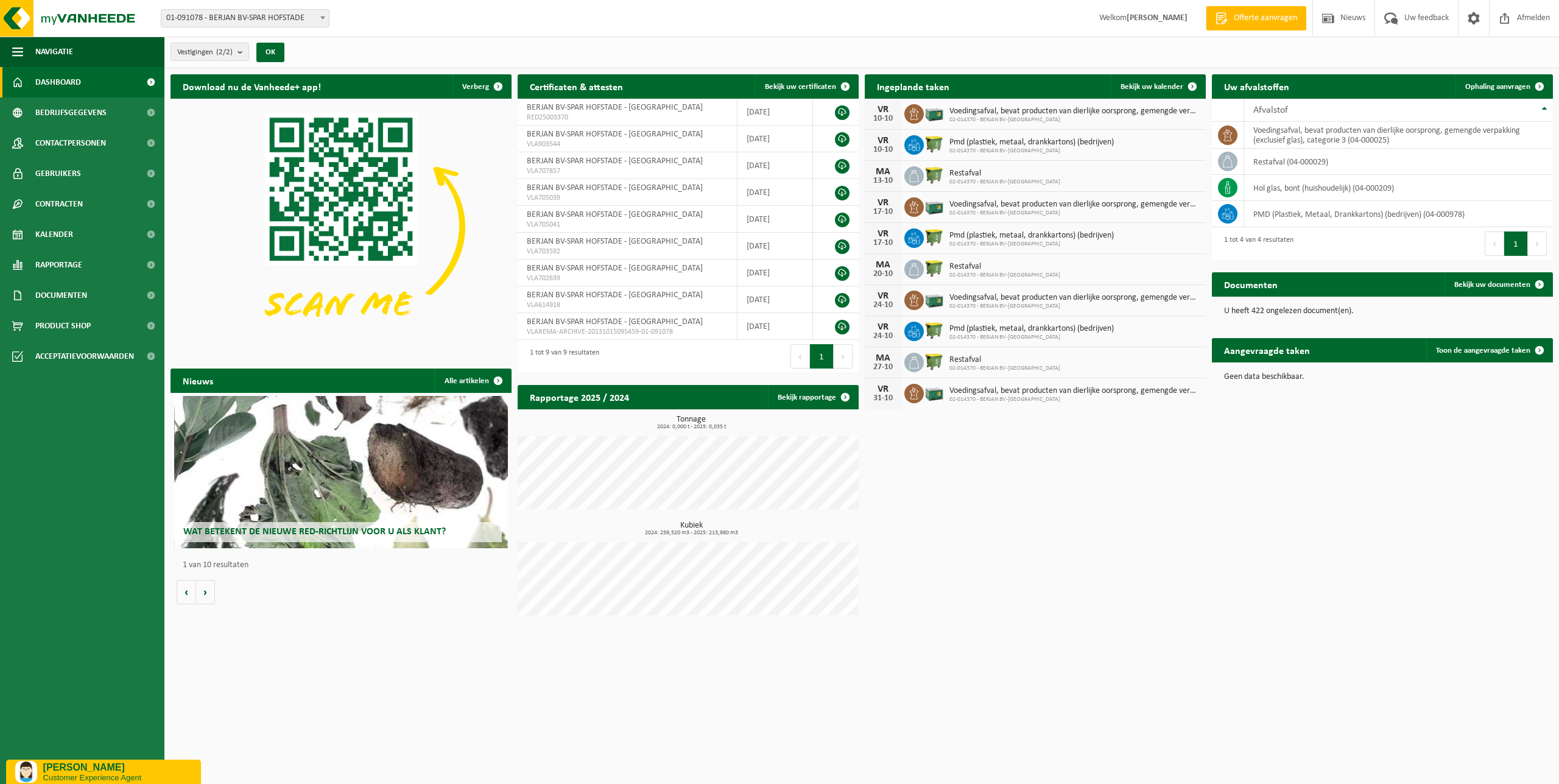
click at [104, 770] on p "[PERSON_NAME]" at bounding box center [118, 767] width 149 height 11
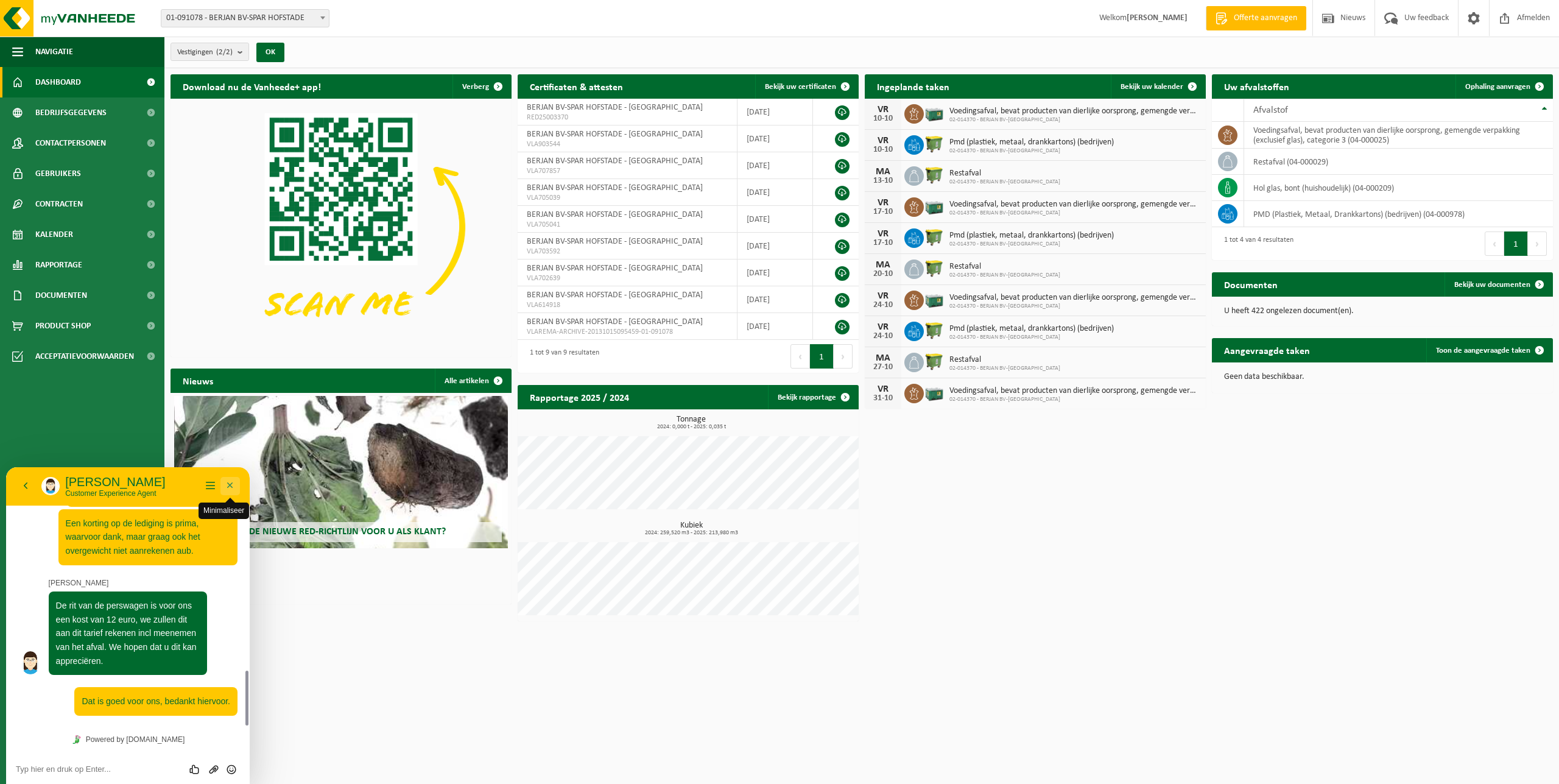
click at [231, 485] on button "Minimaliseer" at bounding box center [230, 485] width 20 height 18
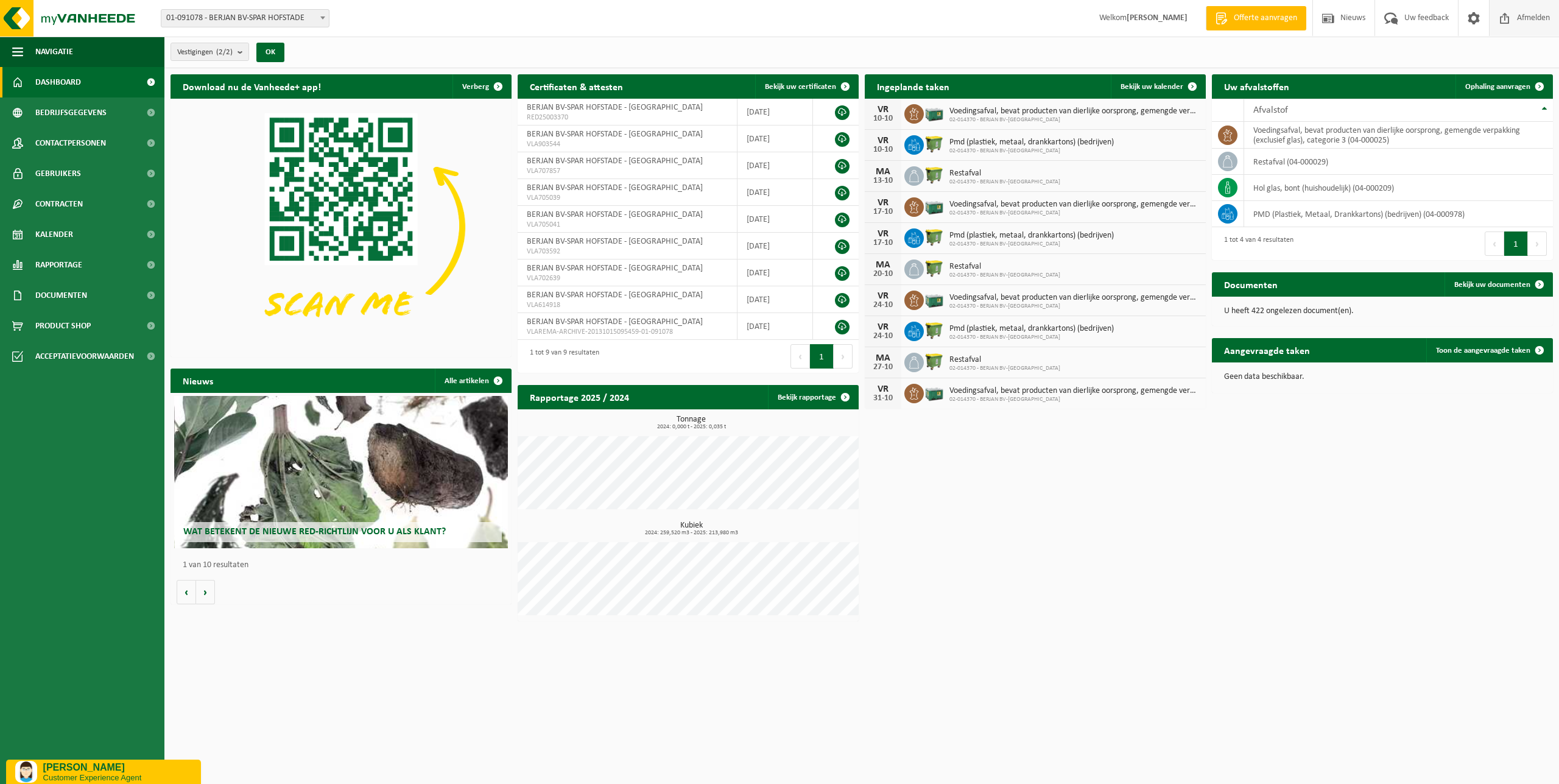
click at [1533, 20] on span "Afmelden" at bounding box center [1534, 17] width 39 height 36
